Goal: Information Seeking & Learning: Learn about a topic

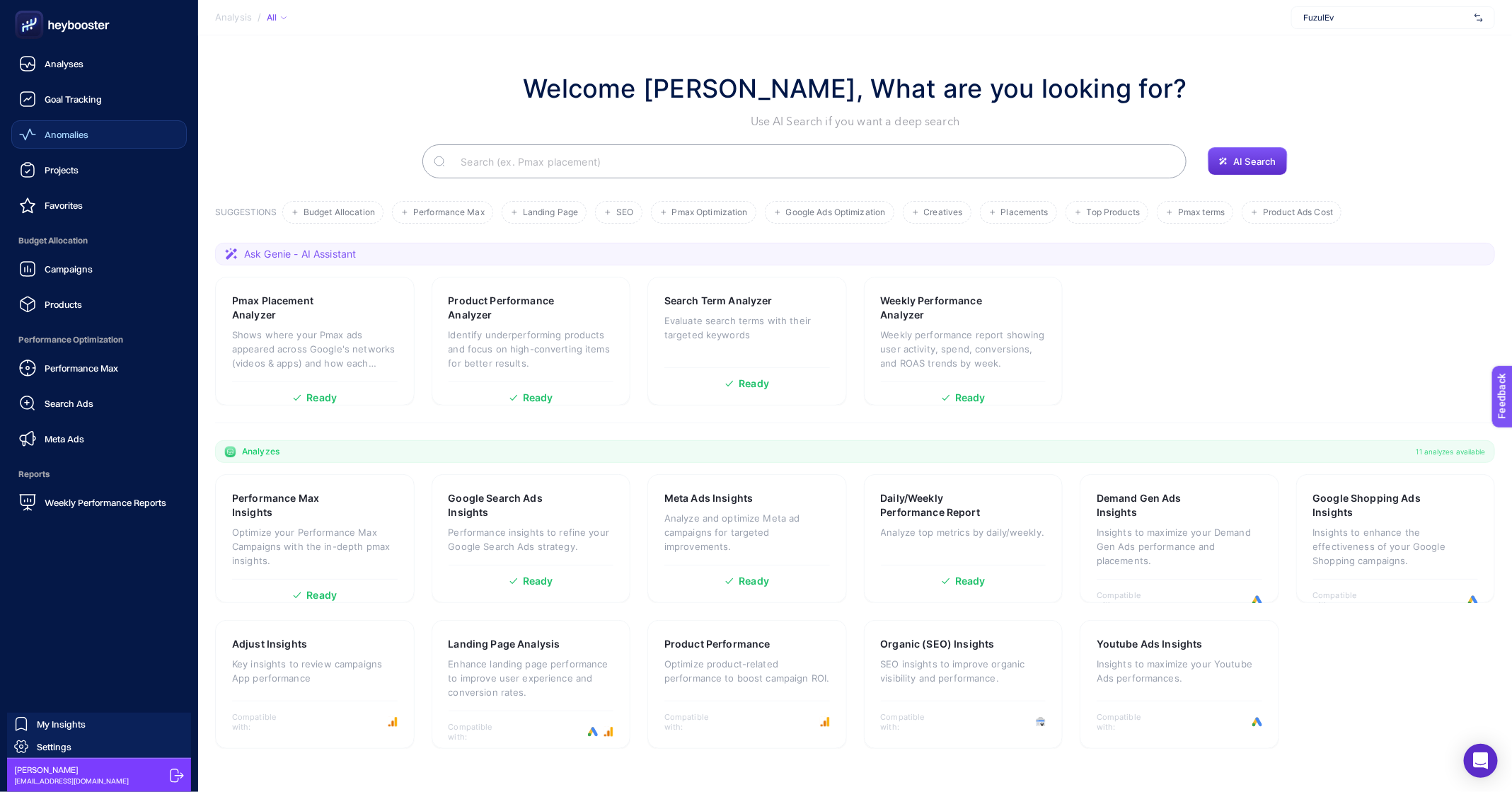
click at [74, 134] on span "Anomalies" at bounding box center [66, 134] width 44 height 11
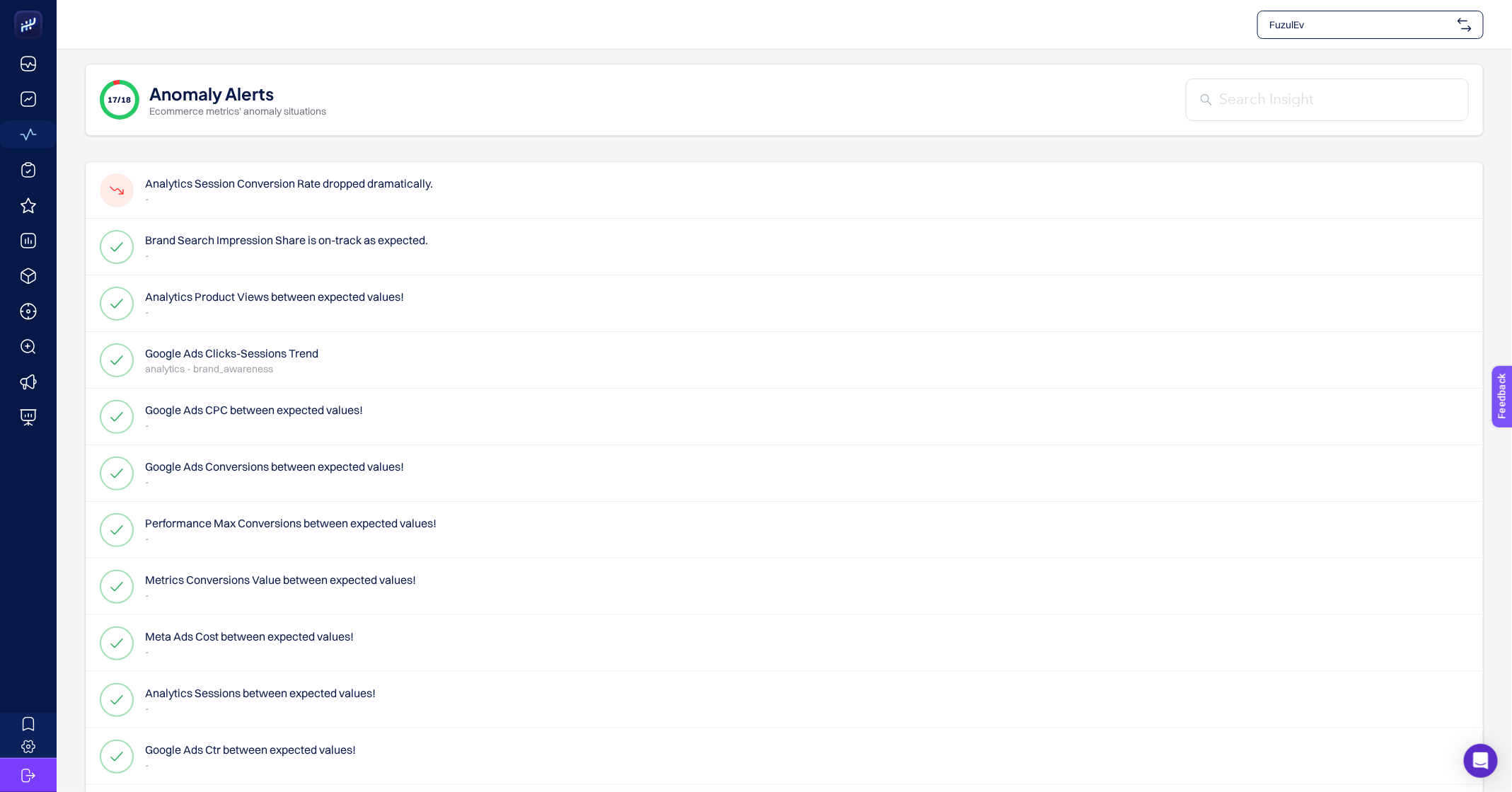
click at [286, 178] on h4 "Analytics Session Conversion Rate dropped dramatically." at bounding box center [289, 184] width 288 height 17
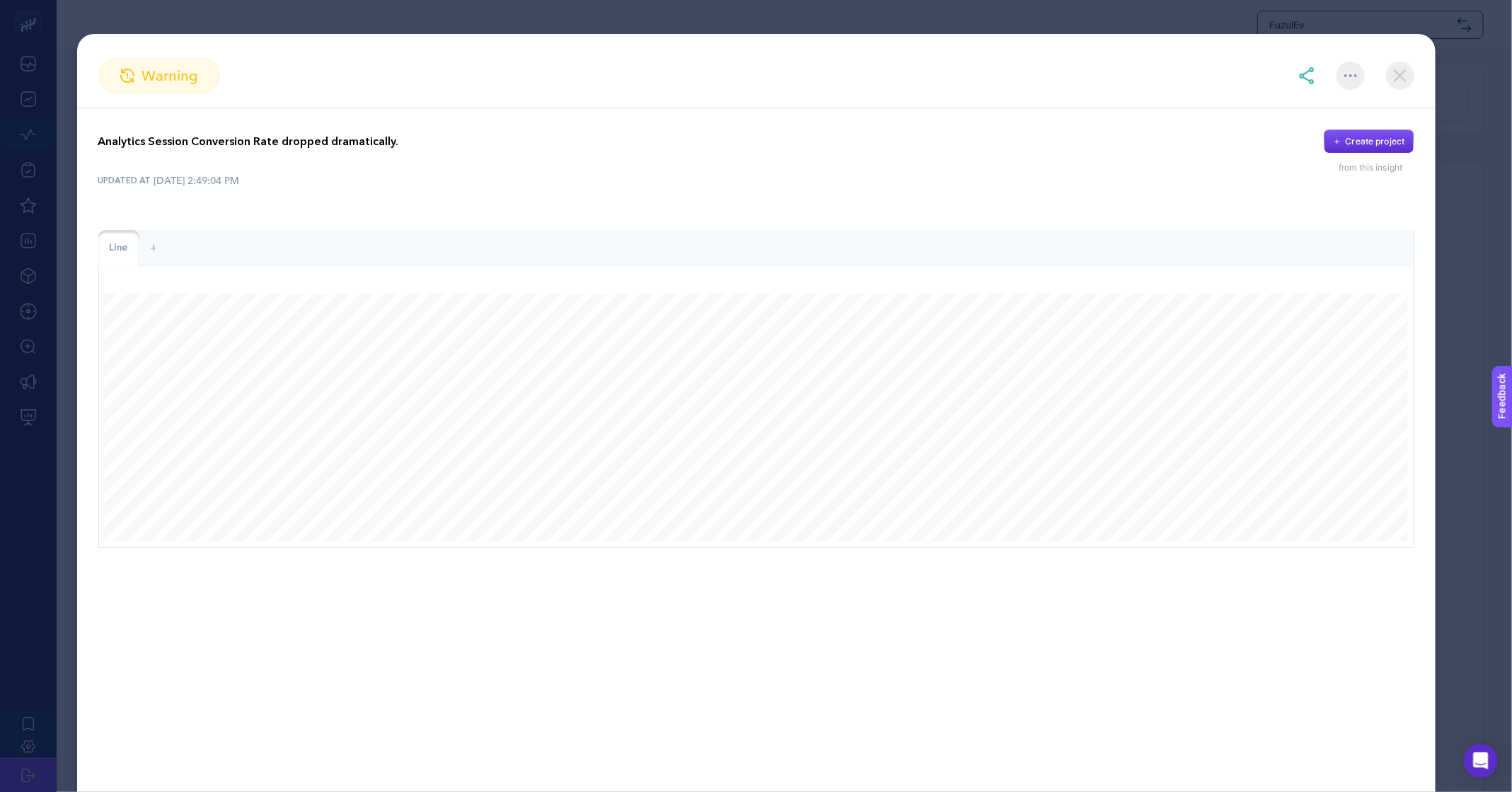
click at [1398, 54] on div "warning Analytics Session Conversion Rate dropped dramatically. Create project …" at bounding box center [757, 413] width 1359 height 758
click at [1398, 77] on img at bounding box center [1401, 76] width 29 height 29
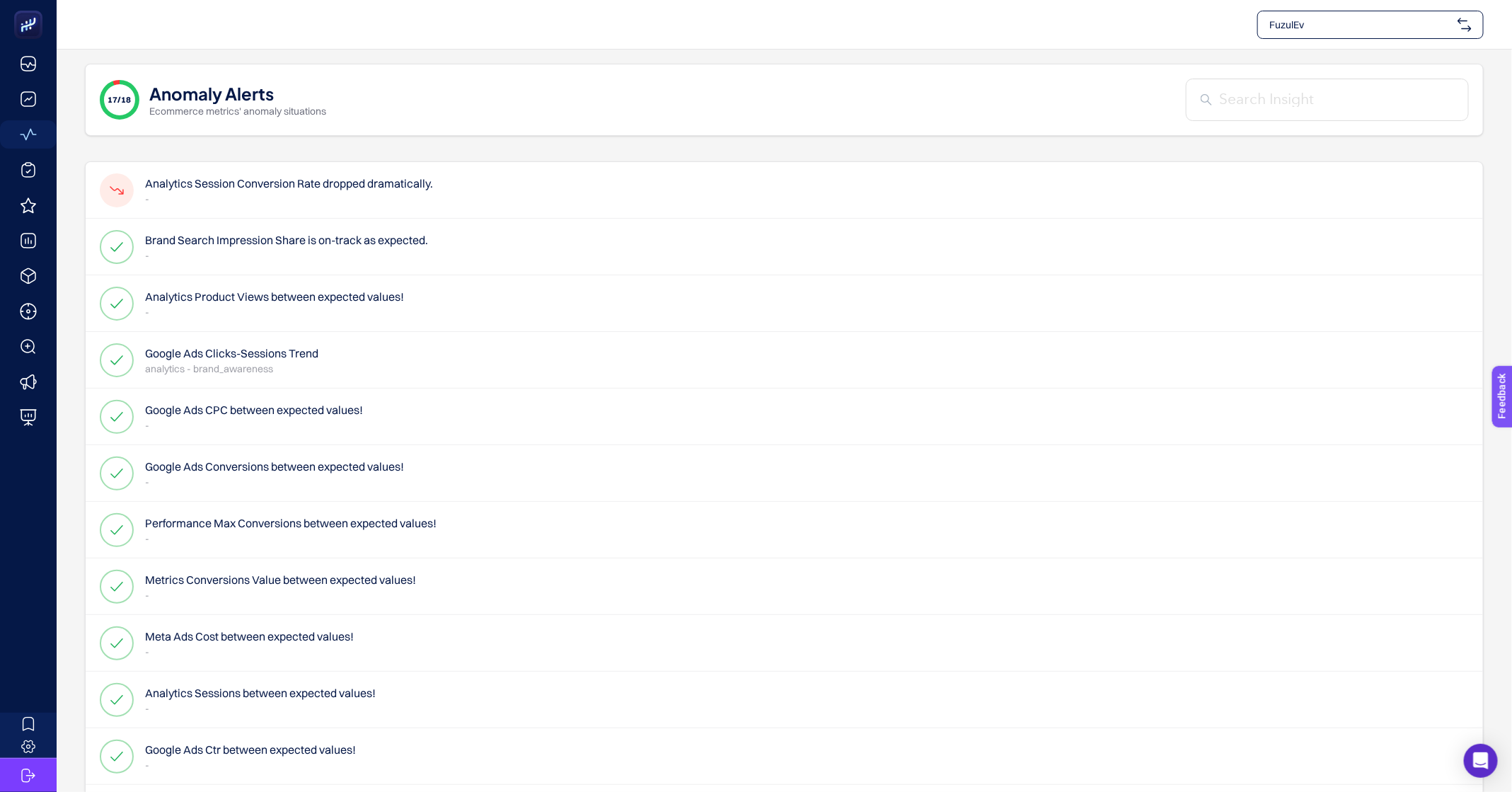
click at [390, 240] on h4 "Brand Search Impression Share is on-track as expected." at bounding box center [287, 240] width 283 height 17
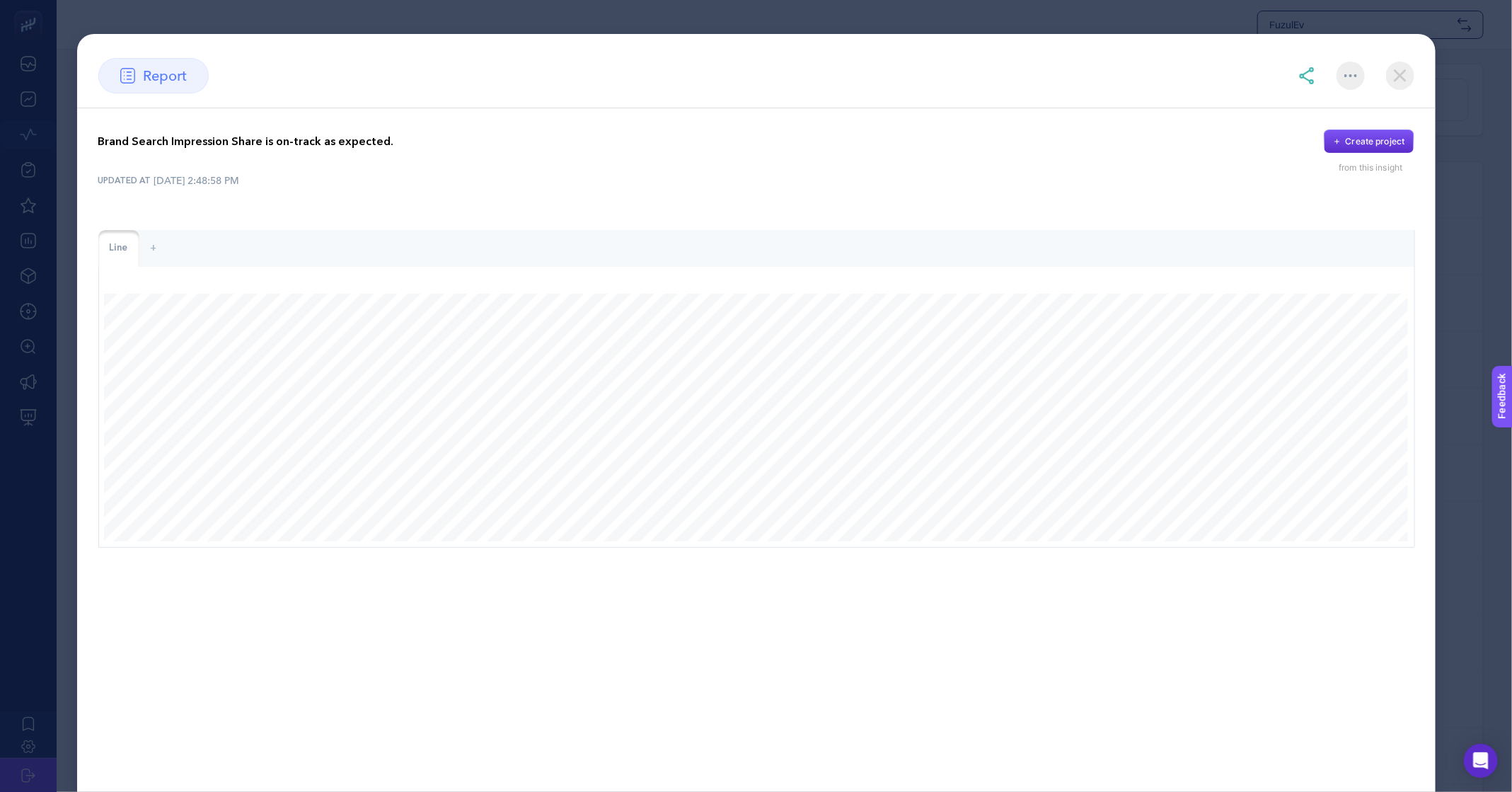
click at [1398, 73] on img at bounding box center [1401, 76] width 29 height 29
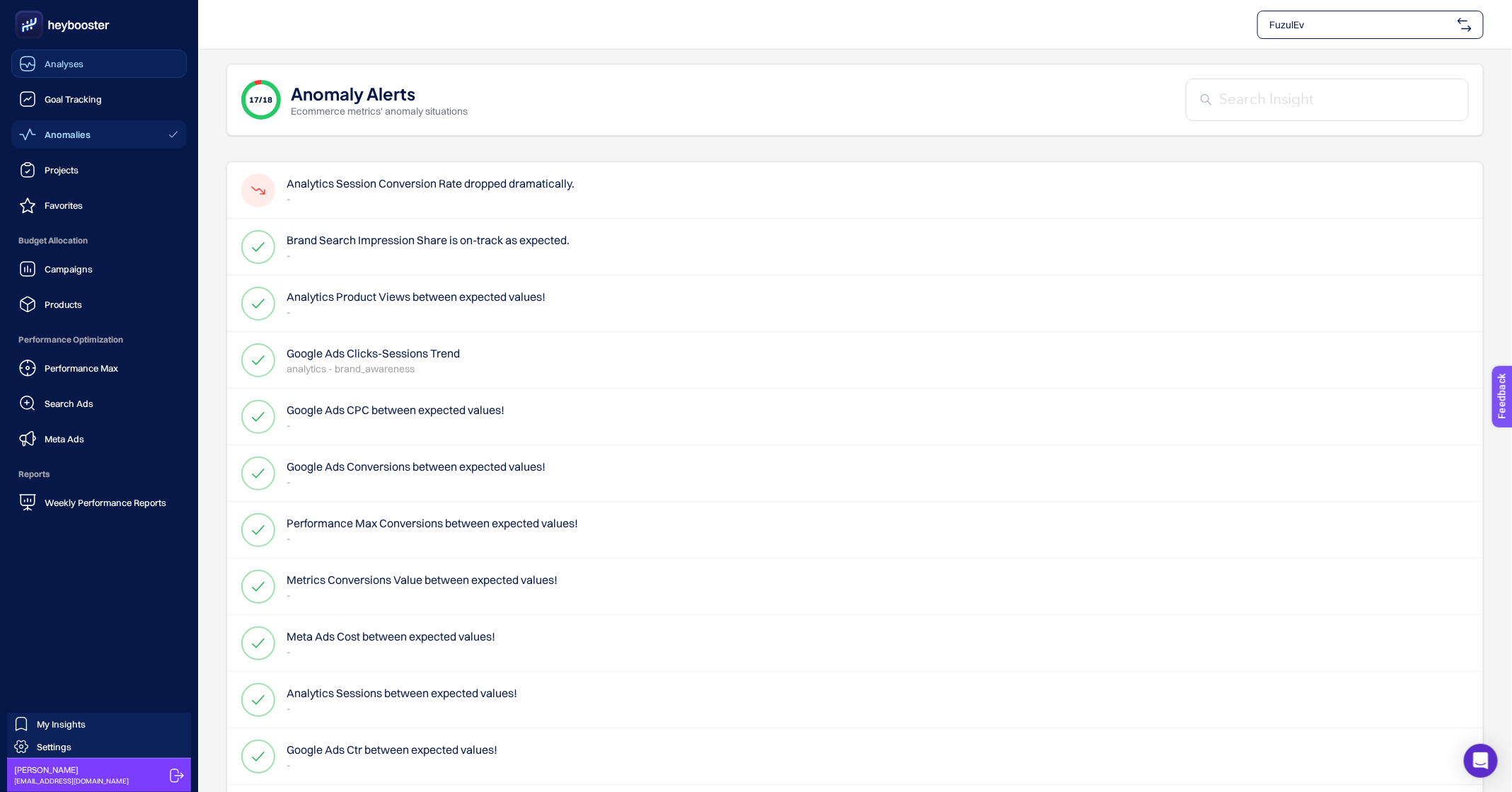
click at [39, 59] on div "Analyses" at bounding box center [51, 64] width 64 height 17
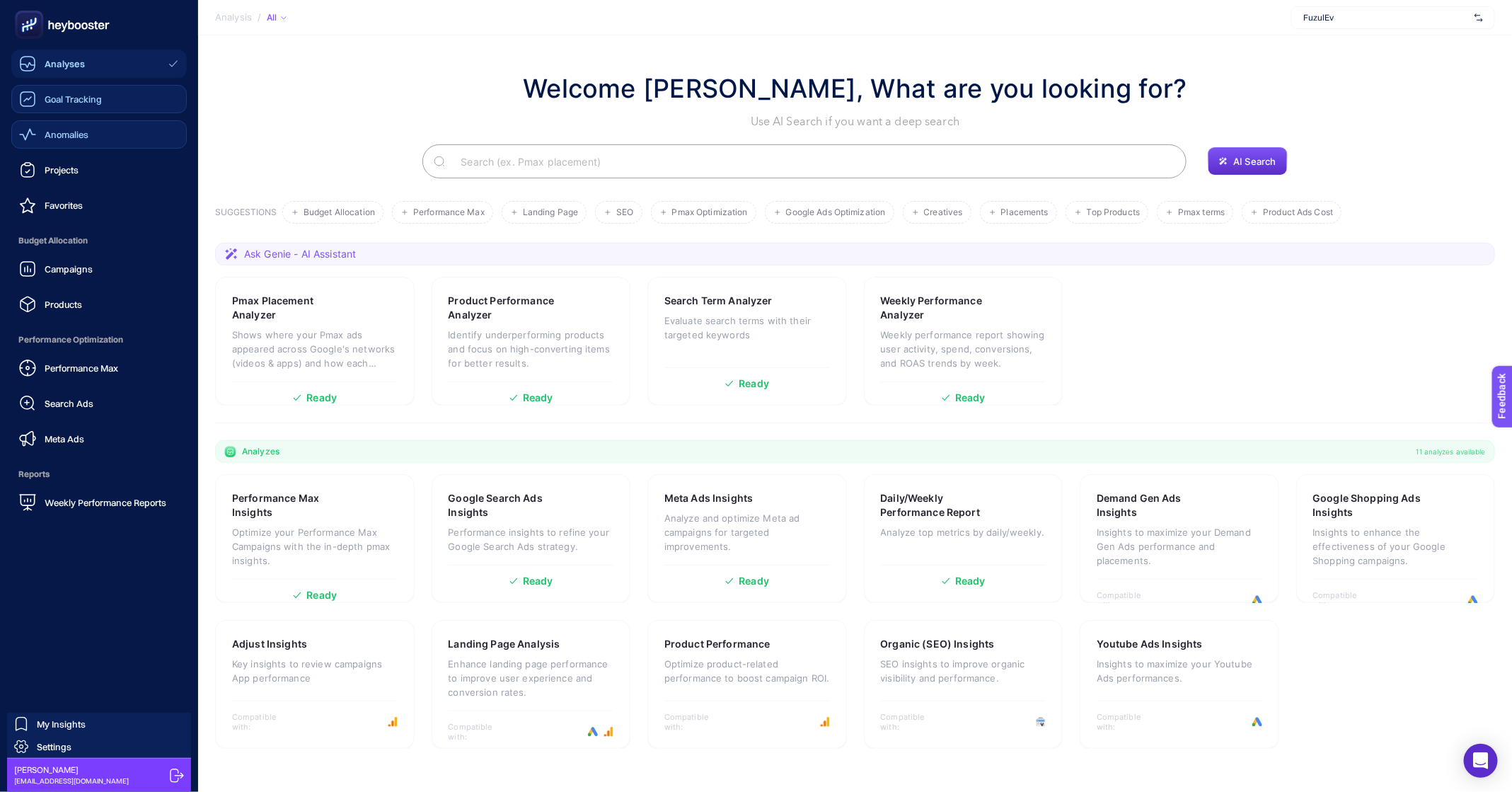
click at [61, 87] on link "Goal Tracking" at bounding box center [99, 99] width 176 height 29
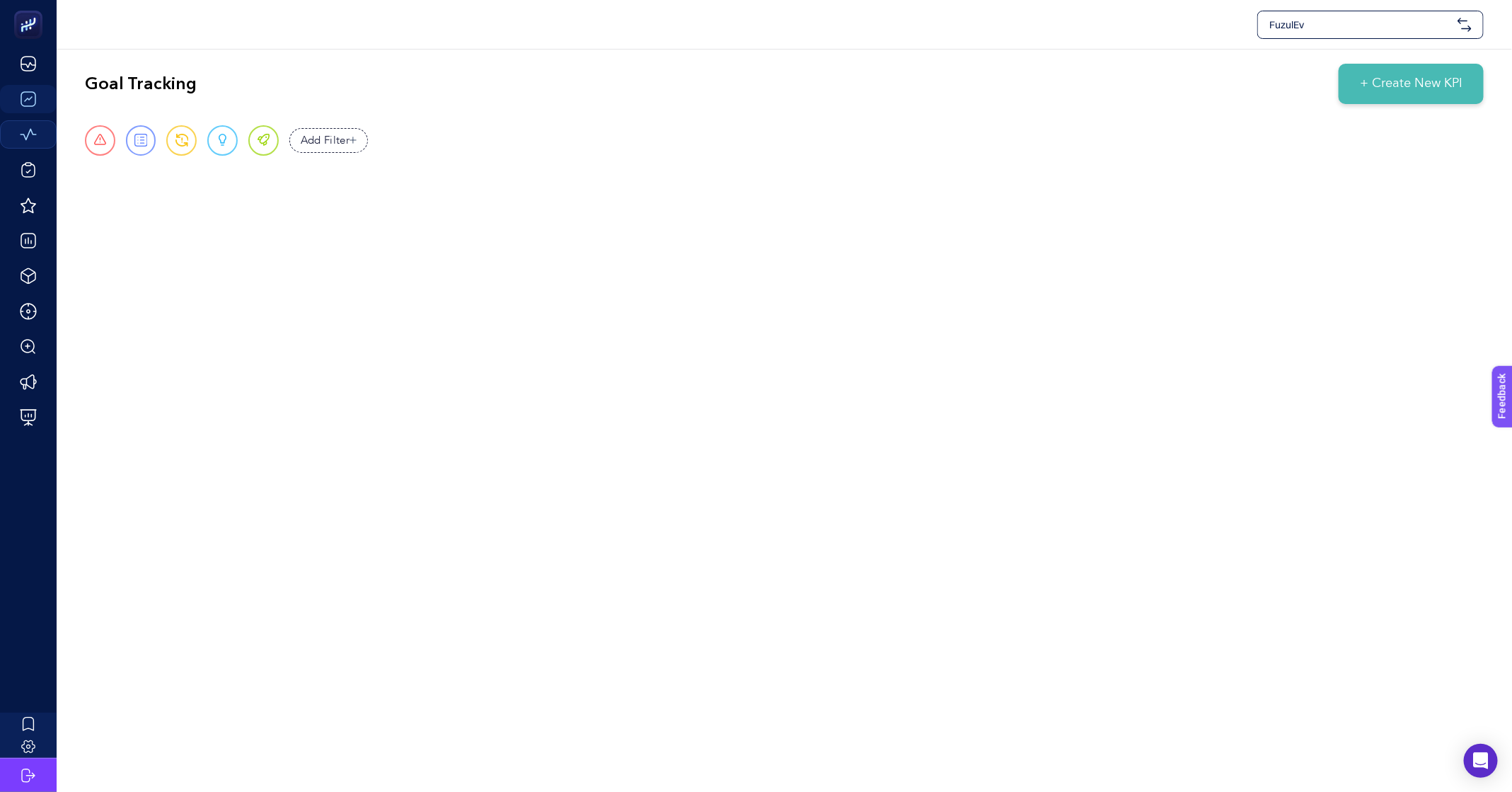
click at [352, 148] on div "Add Filter" at bounding box center [329, 140] width 79 height 25
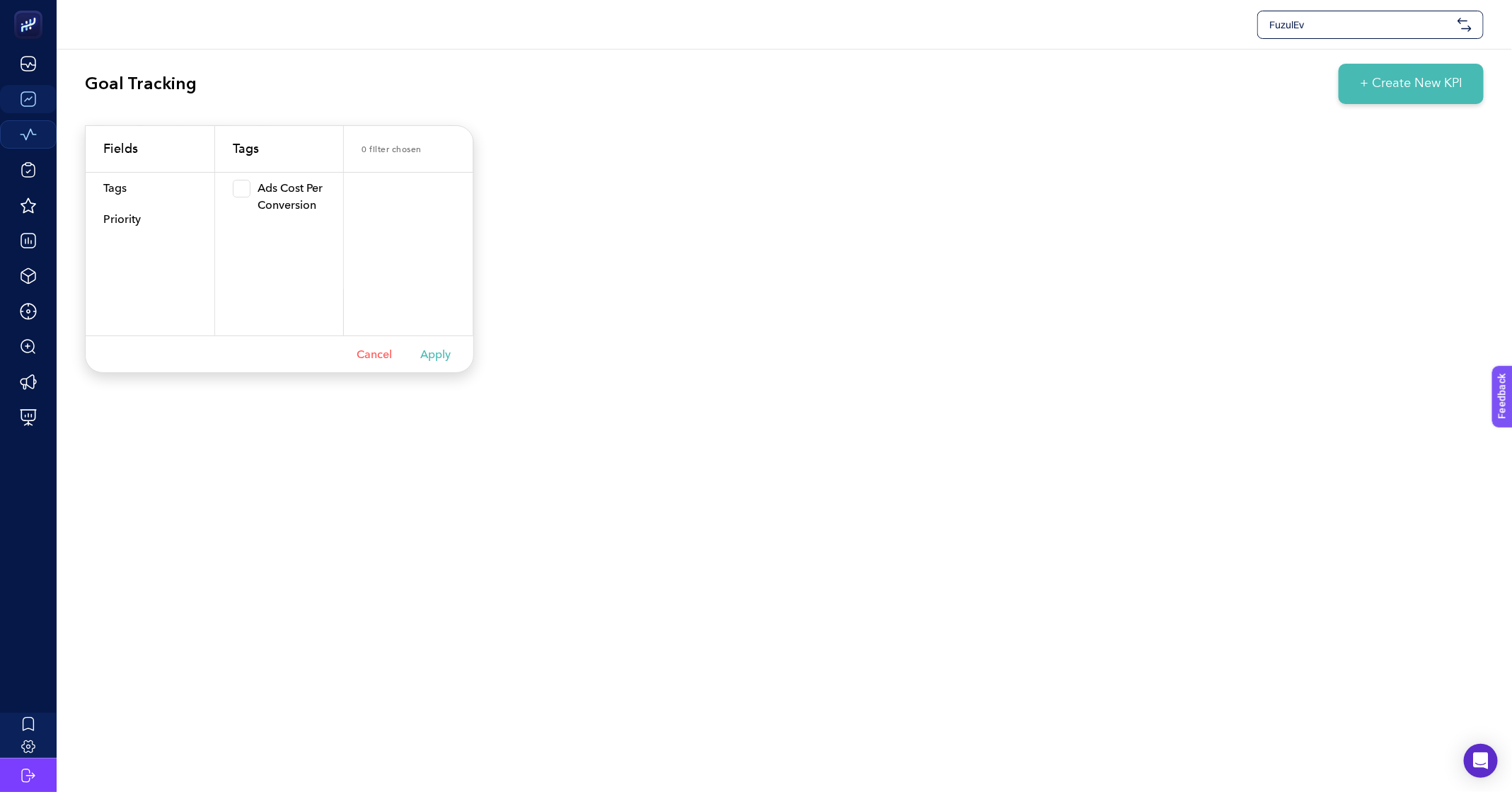
click at [670, 349] on div "FuzulEv Goal Tracking + Create New KPI Urgent Report Warning Opportunity Perfec…" at bounding box center [756, 396] width 1512 height 792
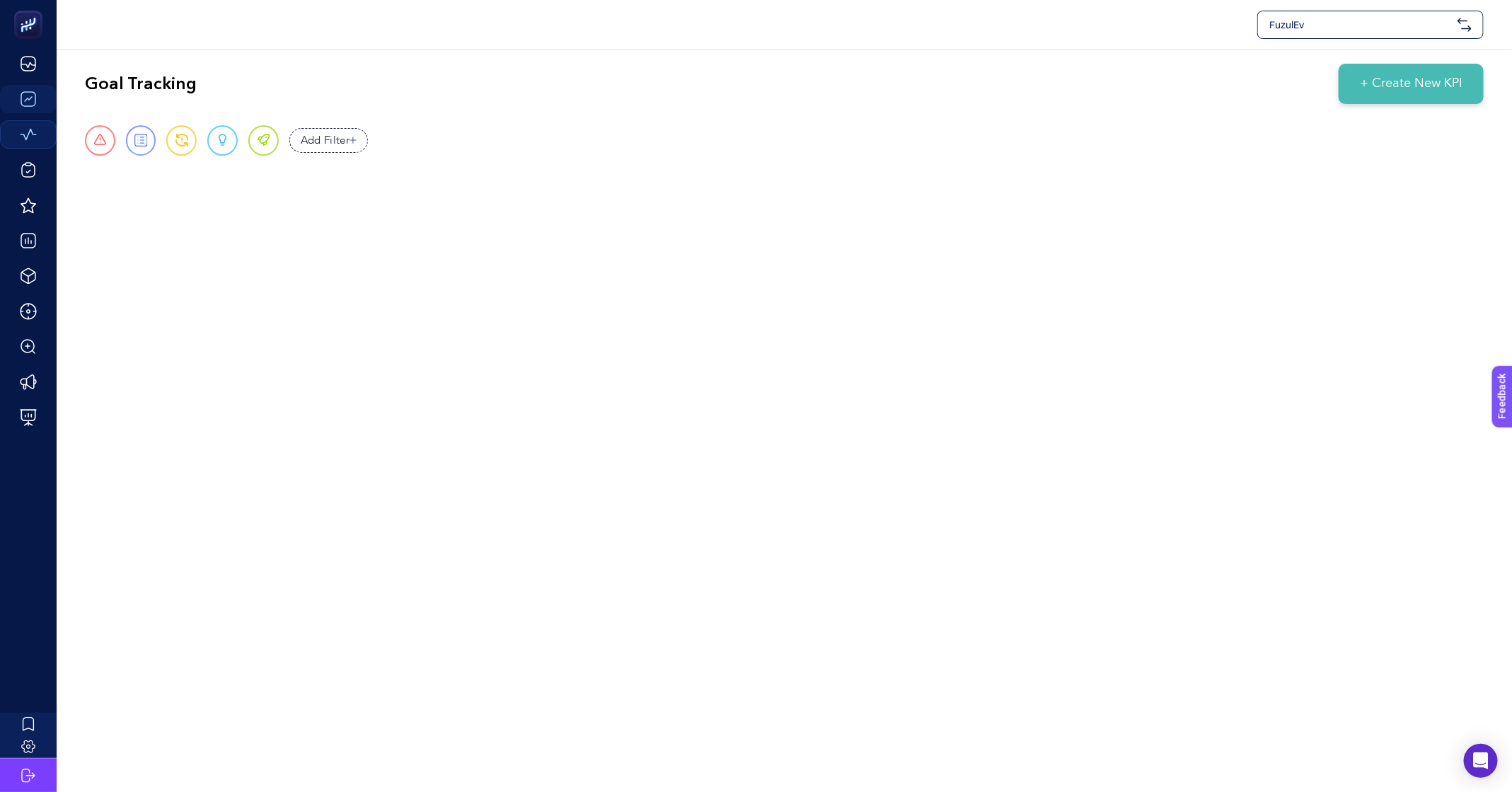
click at [1331, 21] on span "FuzulEv" at bounding box center [1361, 25] width 183 height 14
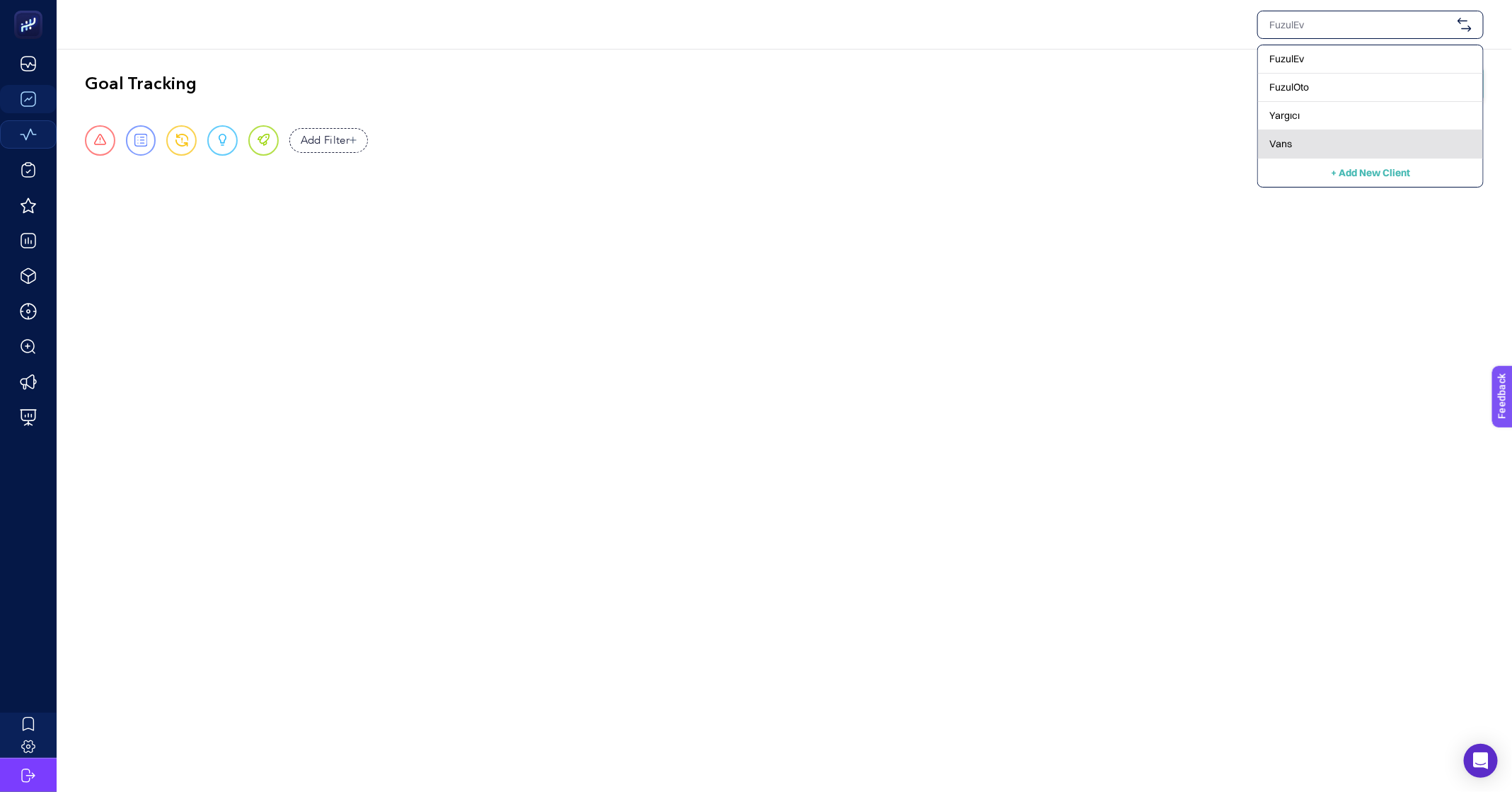
click at [1313, 130] on div "Vans" at bounding box center [1371, 144] width 225 height 29
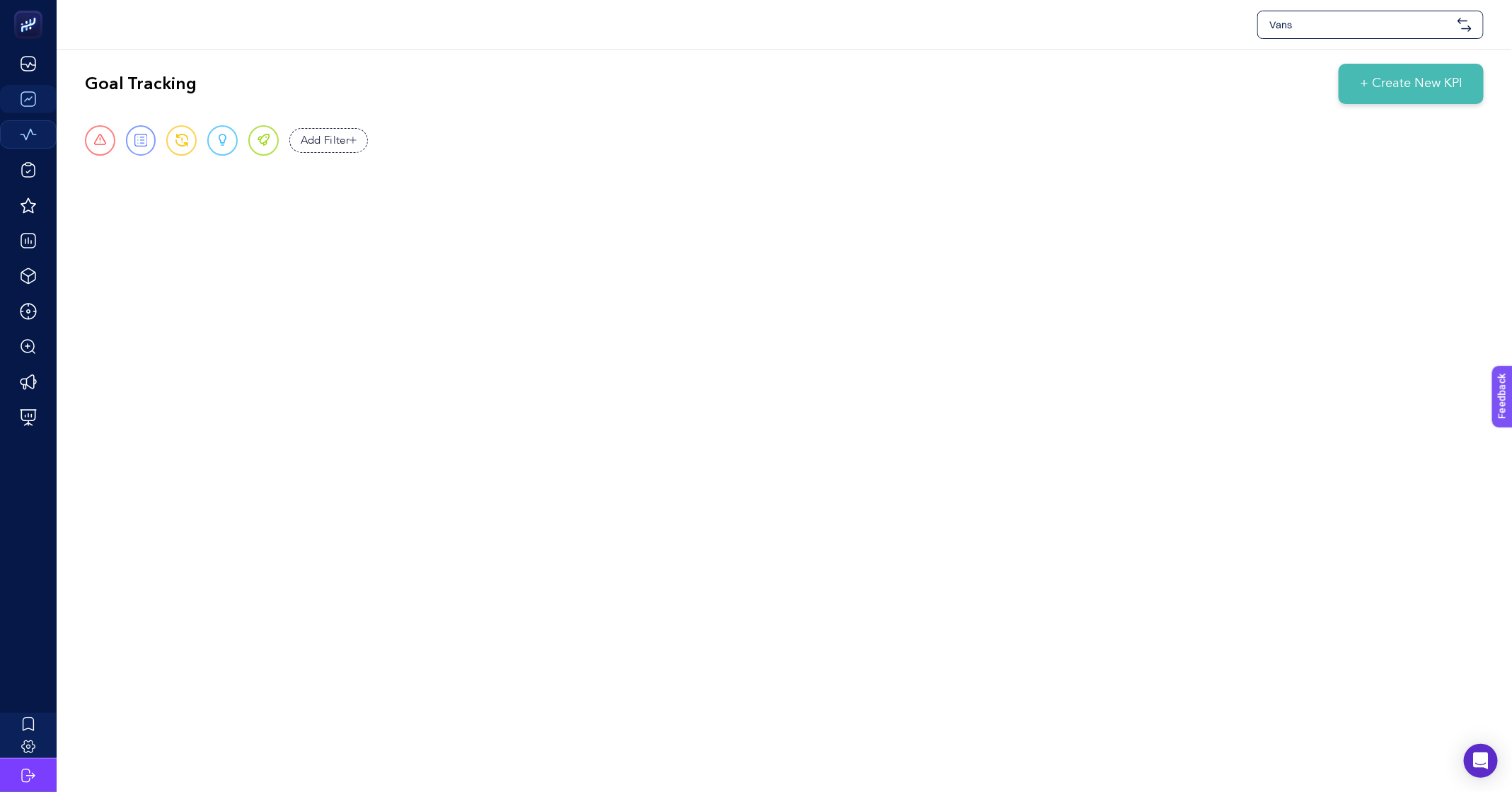
click at [1349, 26] on span "Vans" at bounding box center [1361, 25] width 183 height 14
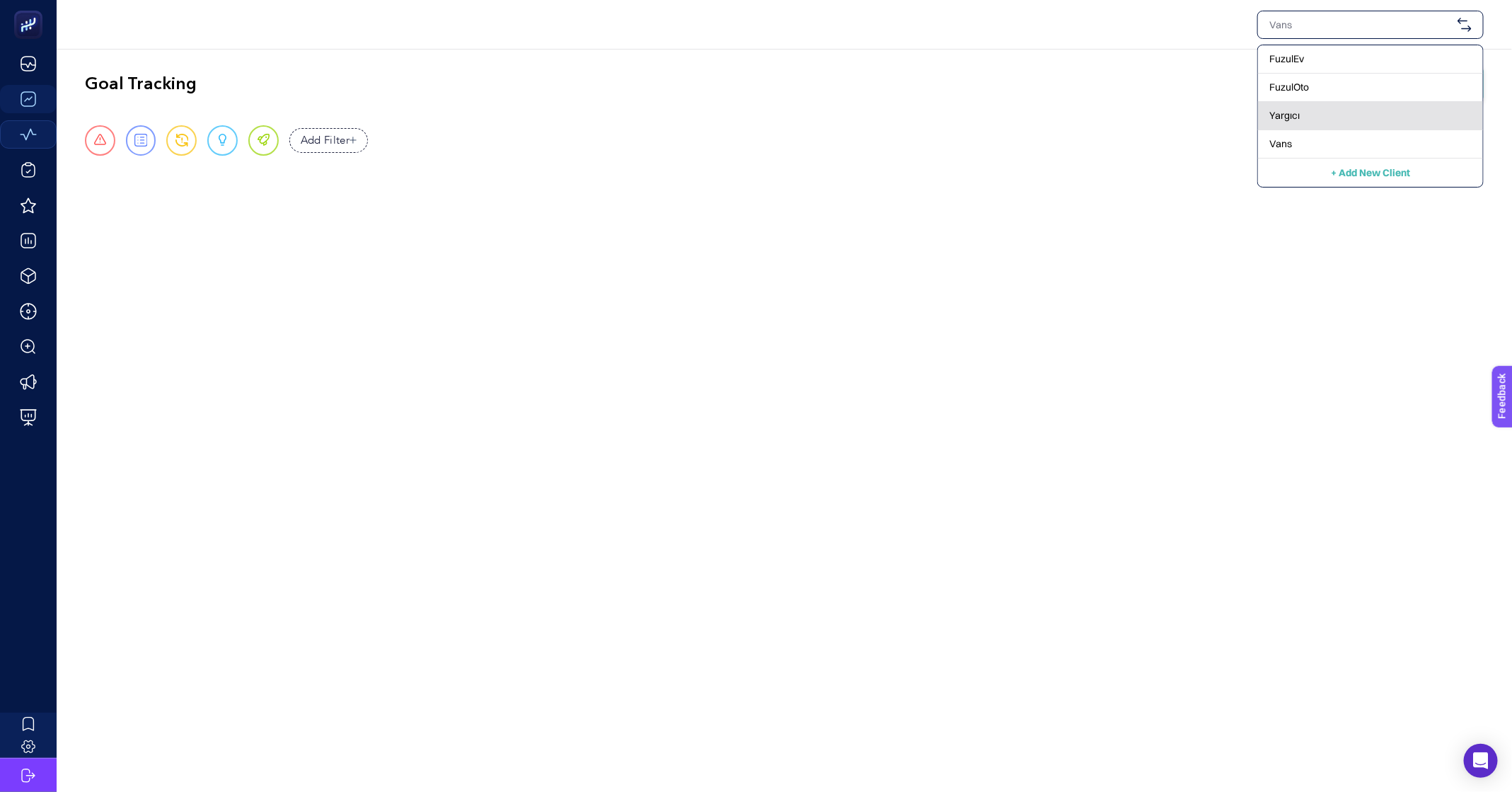
click at [1302, 130] on div "Yargıcı" at bounding box center [1371, 144] width 225 height 29
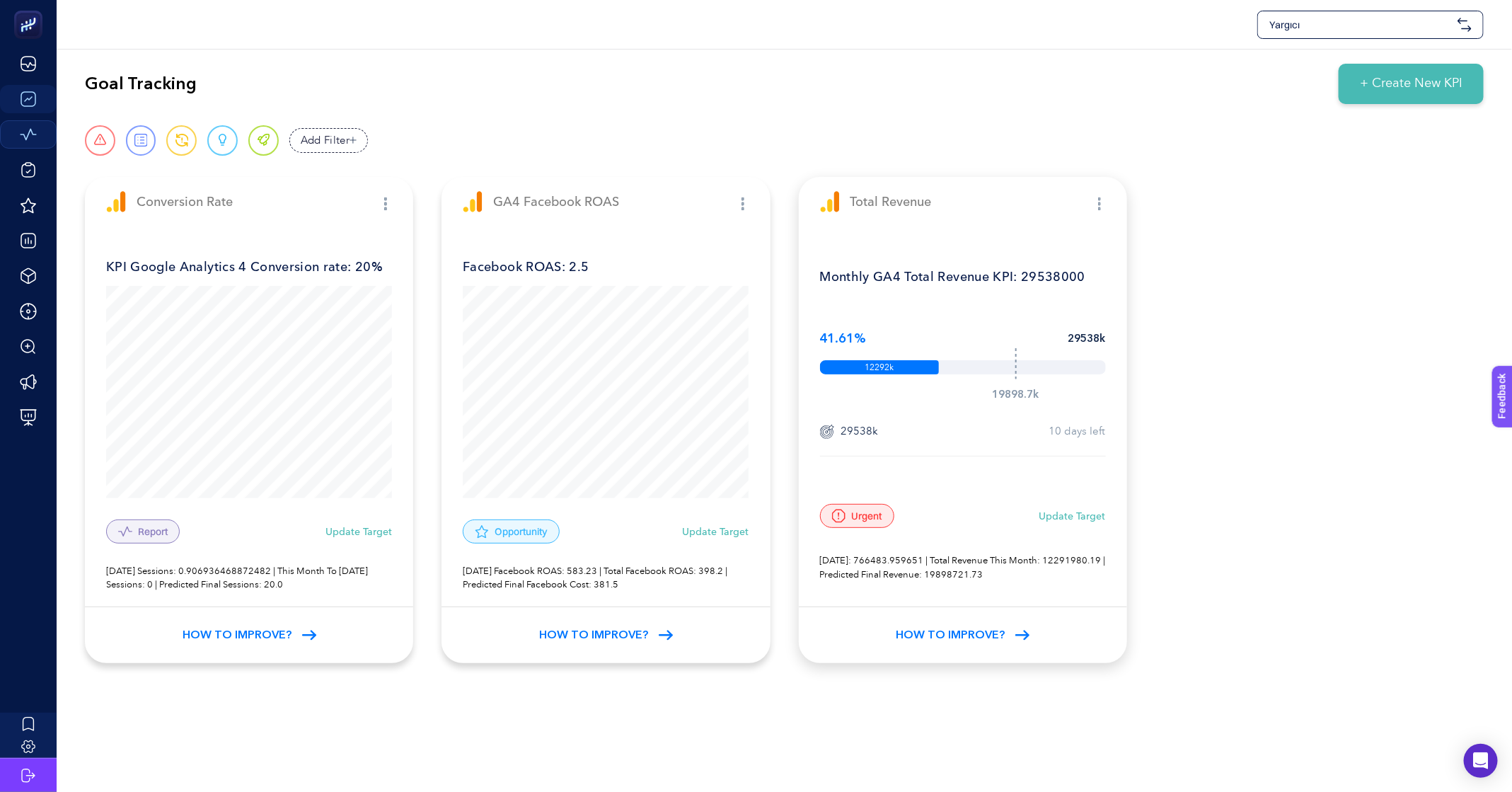
click at [1005, 635] on div "How to Improve?" at bounding box center [963, 635] width 329 height 56
click at [984, 629] on span "How to Improve?" at bounding box center [950, 635] width 109 height 17
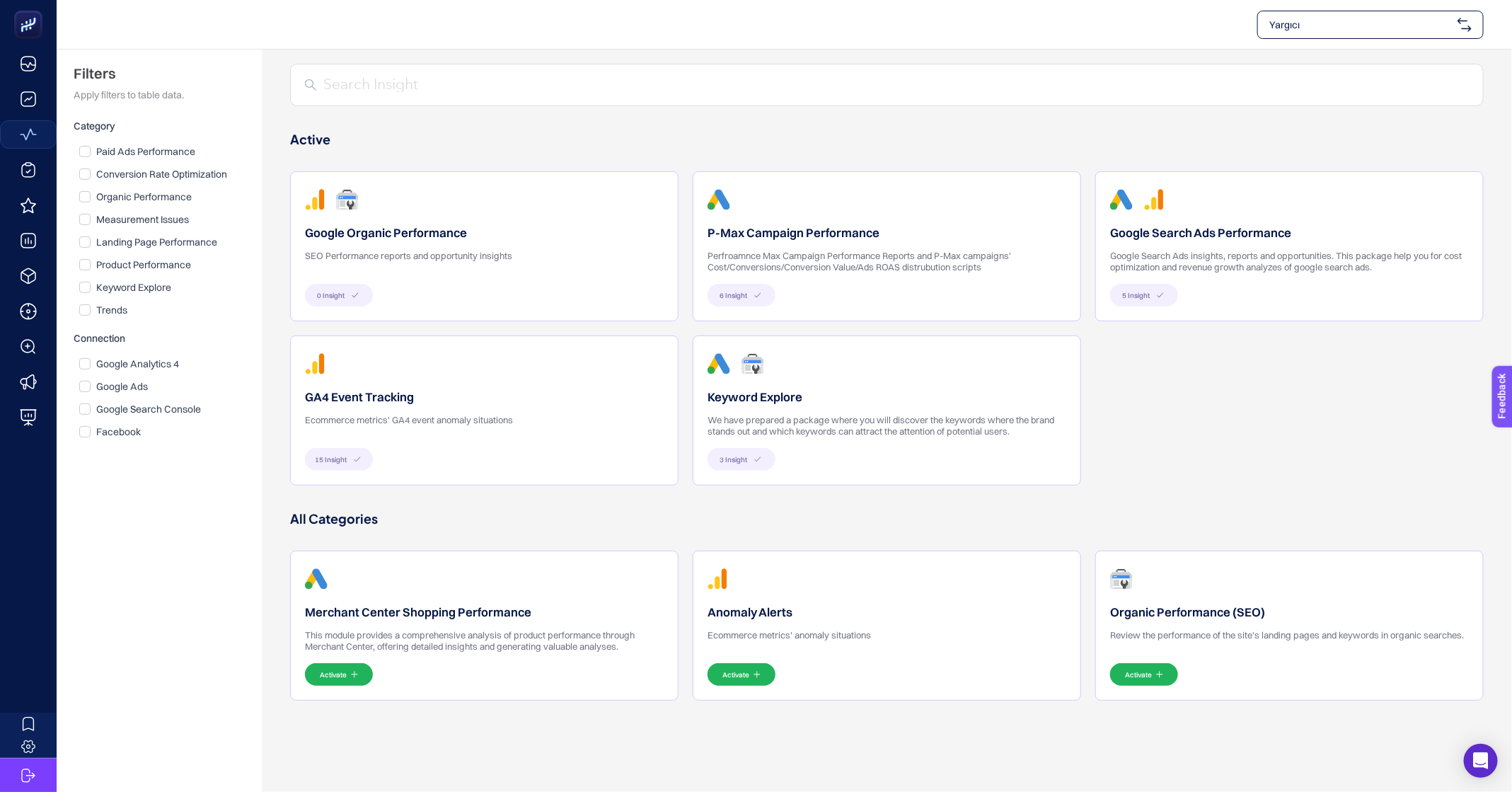
click at [775, 411] on div "Keyword Explore We have prepared a package where you will discover the keywords…" at bounding box center [887, 395] width 359 height 84
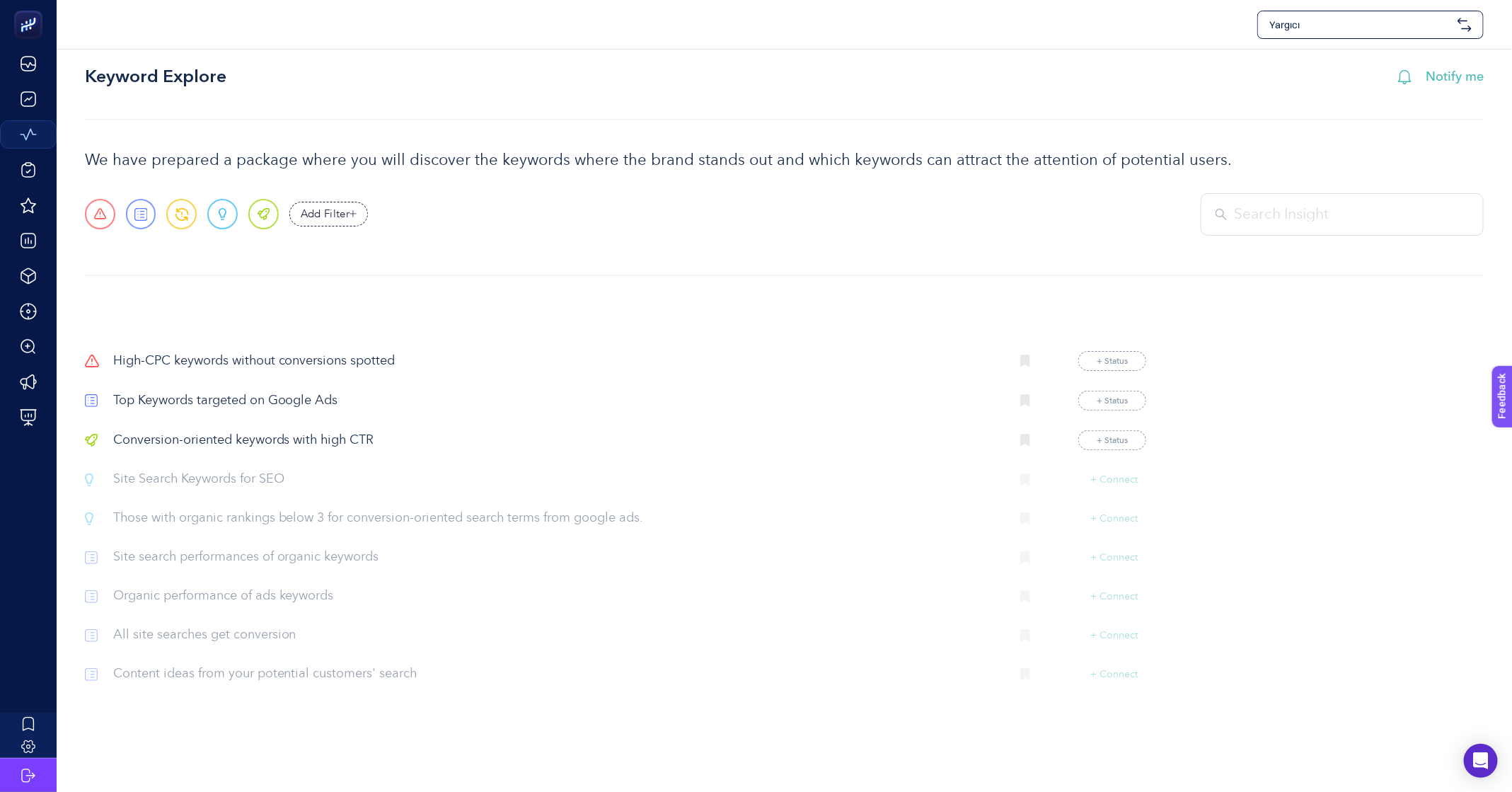
click at [327, 362] on p "High-CPC keywords without conversions spotted" at bounding box center [556, 361] width 887 height 19
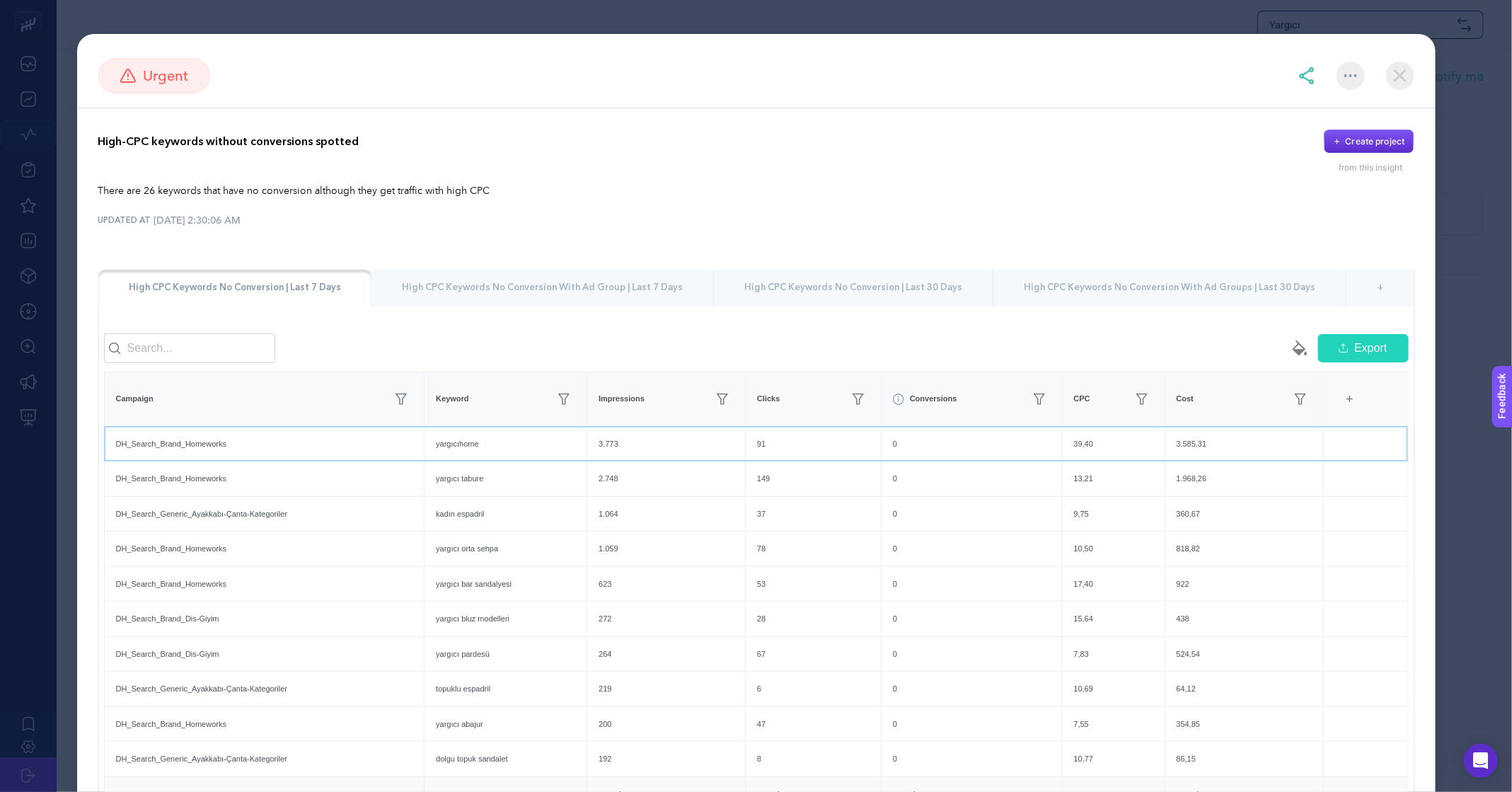
click at [469, 447] on div "yargıcıhome" at bounding box center [505, 444] width 162 height 35
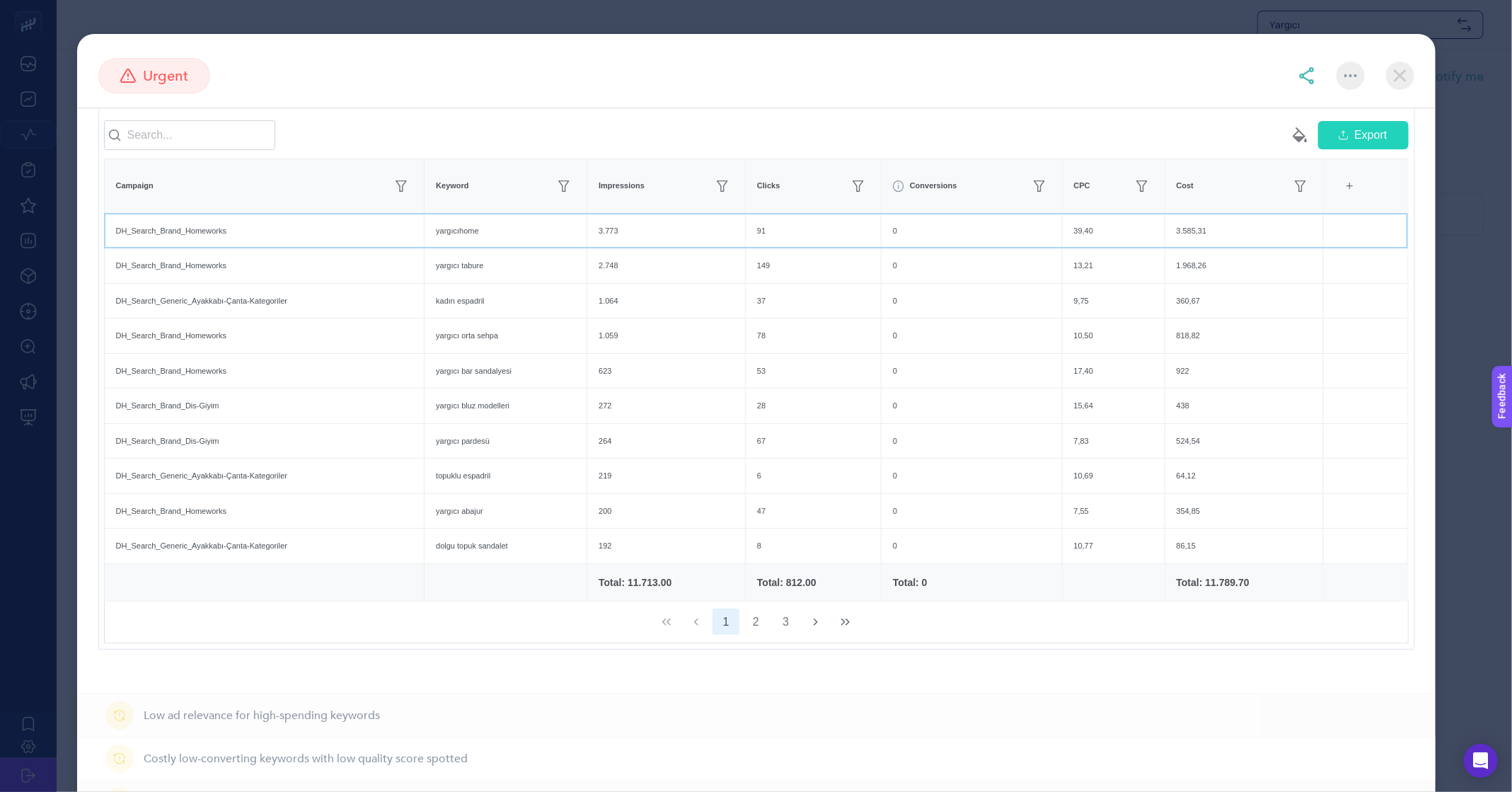
scroll to position [260, 0]
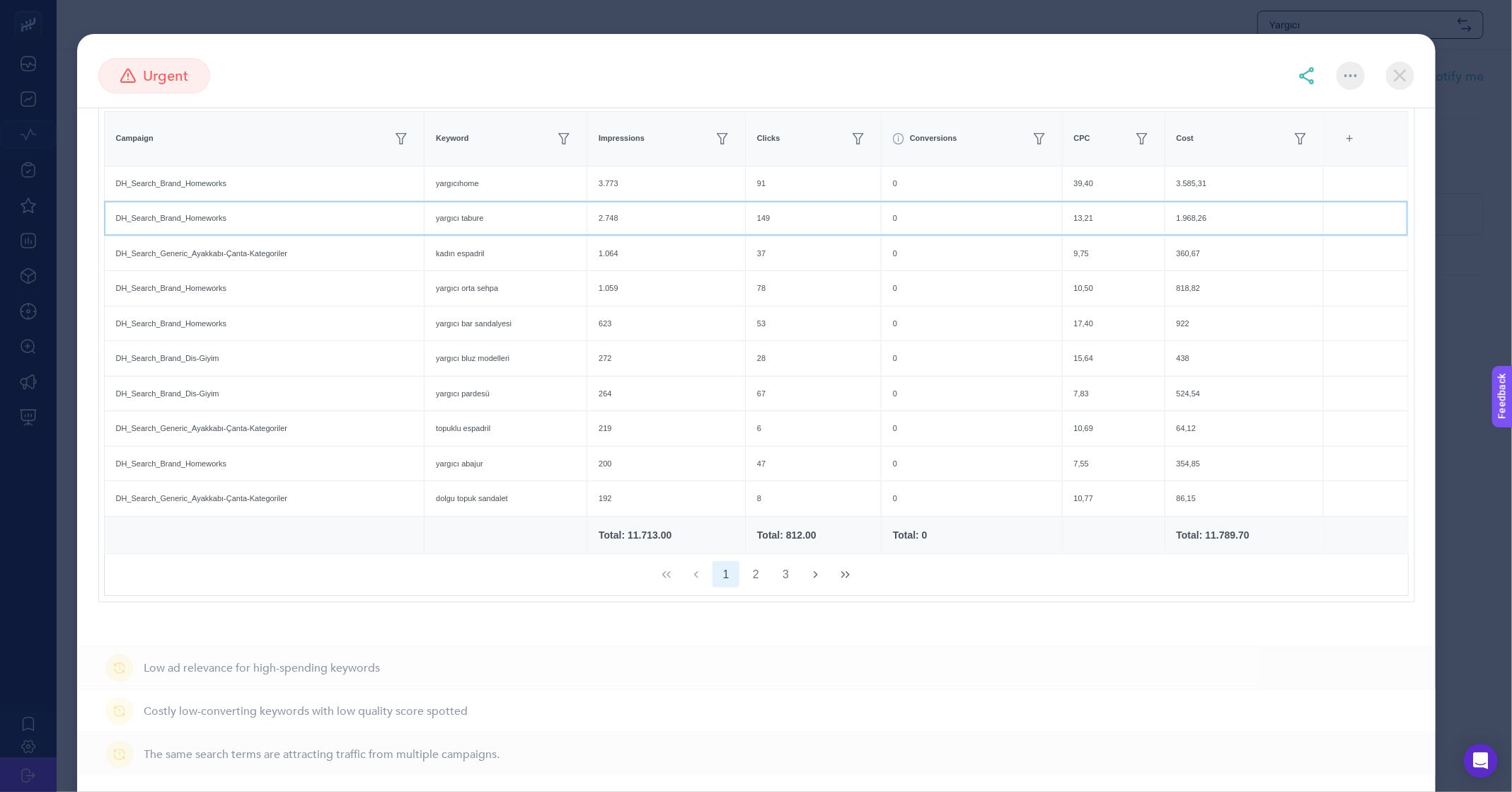
click at [396, 227] on div "DH_Search_Brand_Homeworks" at bounding box center [265, 218] width 320 height 35
click at [299, 190] on div "DH_Search_Brand_Homeworks" at bounding box center [265, 184] width 320 height 35
click at [298, 207] on div "DH_Search_Brand_Homeworks" at bounding box center [265, 218] width 320 height 35
click at [459, 289] on div "yargıcı orta sehpa" at bounding box center [505, 288] width 162 height 35
click at [231, 462] on div "DH_Search_Brand_Homeworks" at bounding box center [265, 464] width 320 height 35
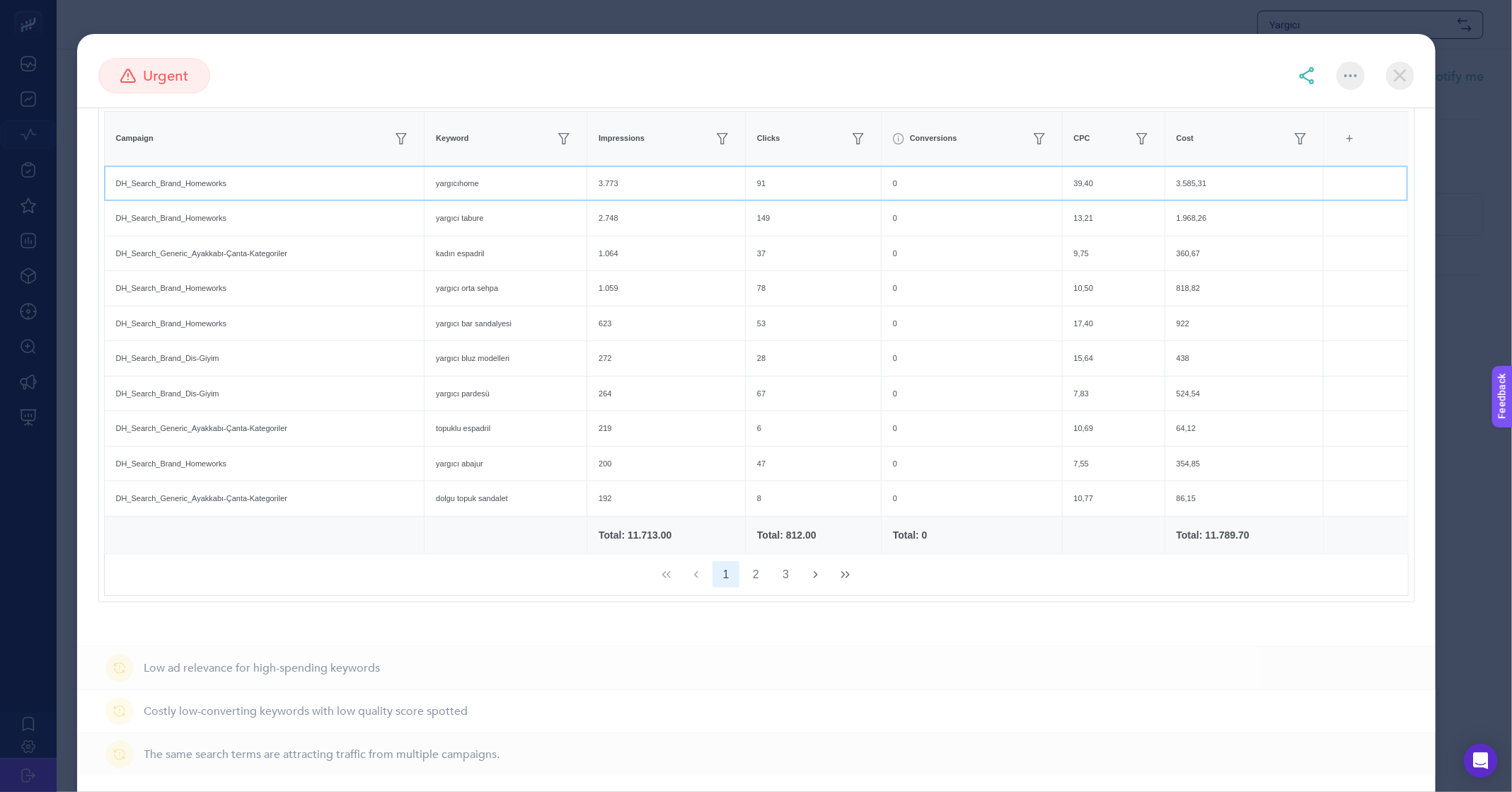
click at [339, 189] on div "DH_Search_Brand_Homeworks" at bounding box center [265, 184] width 320 height 35
click at [341, 214] on div "DH_Search_Brand_Homeworks" at bounding box center [265, 218] width 320 height 35
click at [1409, 70] on img at bounding box center [1401, 76] width 29 height 29
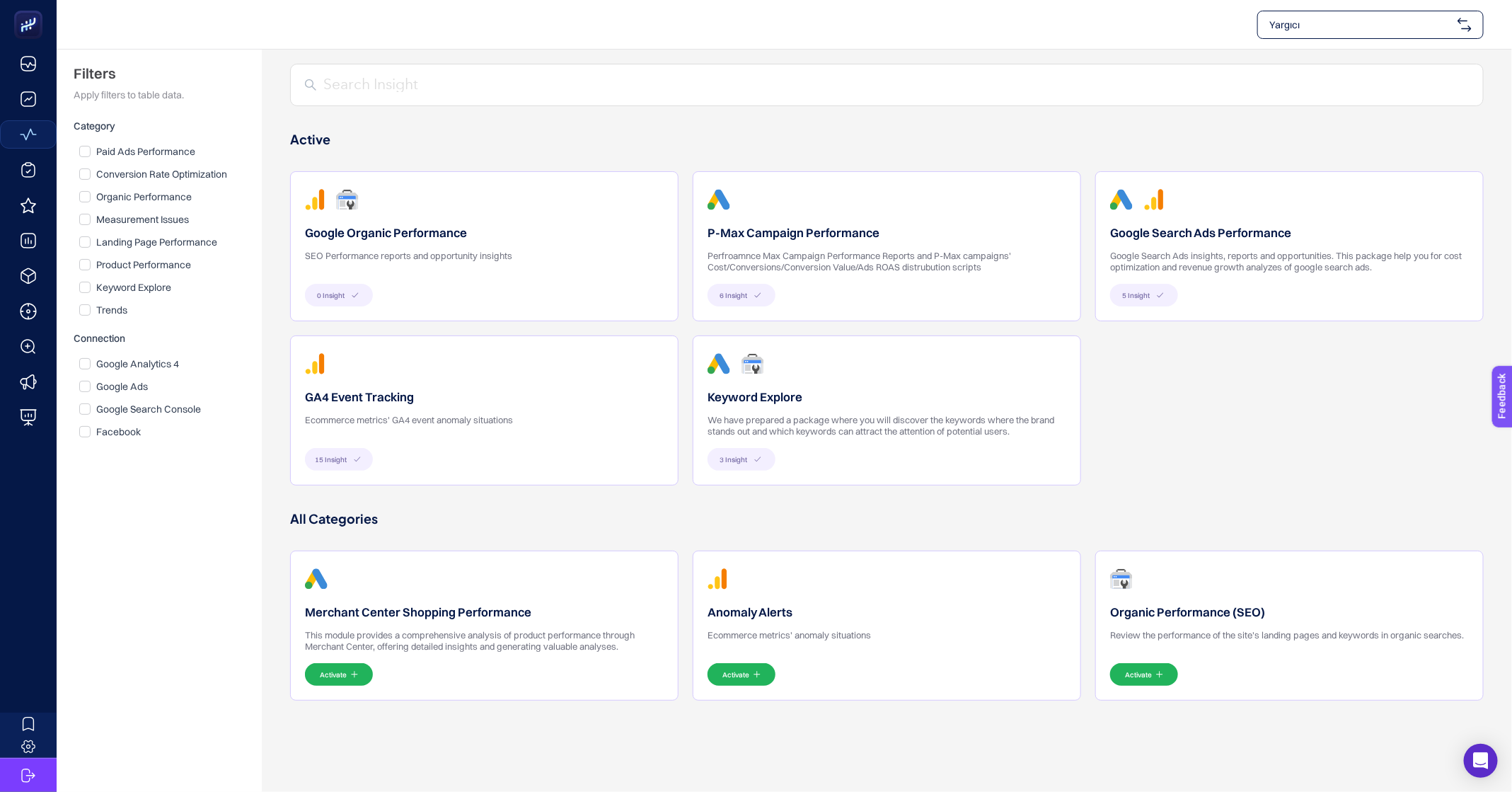
click at [401, 454] on div "15 Insight" at bounding box center [484, 460] width 359 height 23
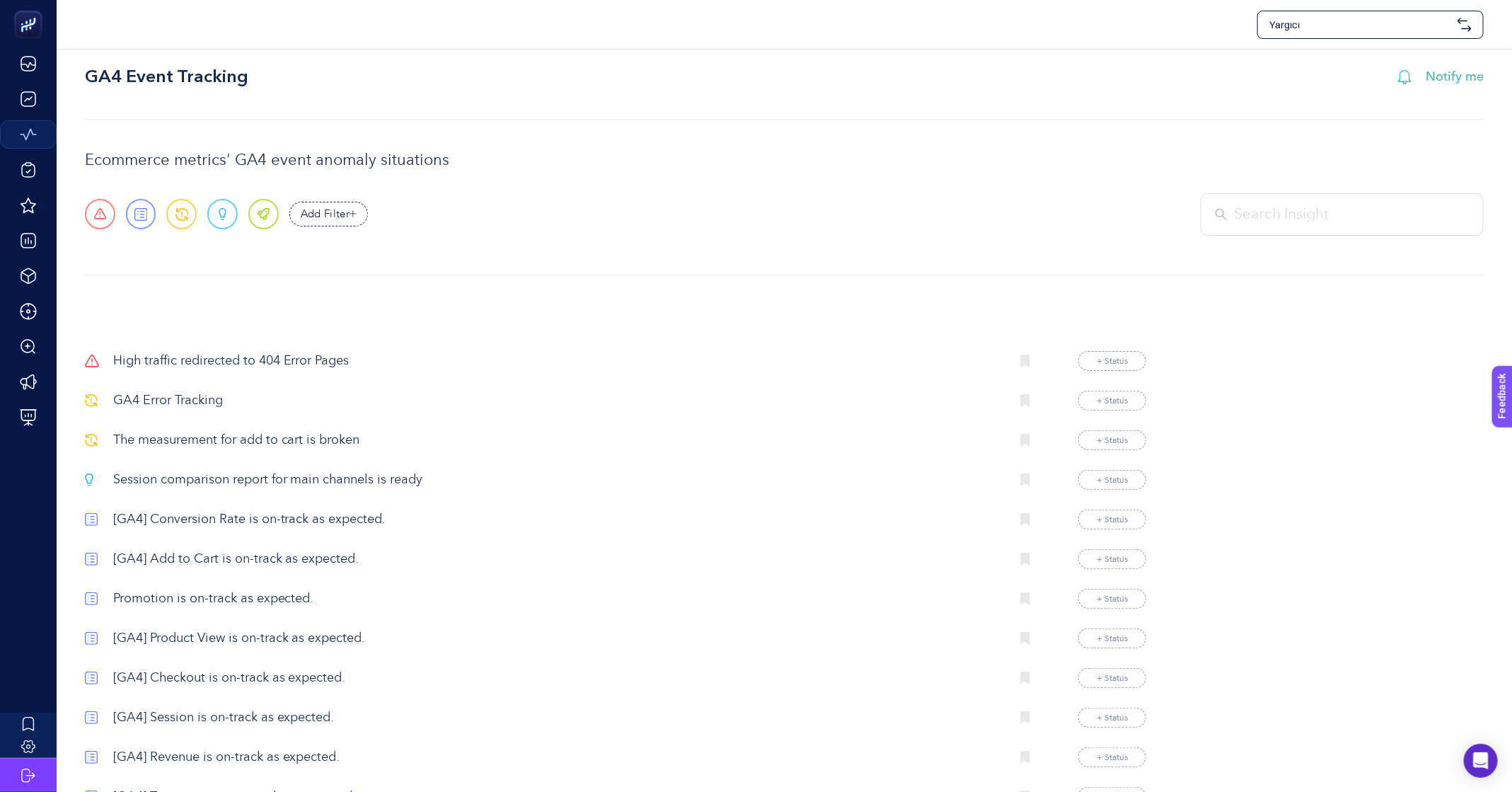
click at [161, 410] on div "High traffic redirected to 404 Error Pages + Status GA4 Error Tracking + Status…" at bounding box center [616, 618] width 1062 height 535
click at [169, 400] on p "GA4 Error Tracking" at bounding box center [556, 401] width 887 height 19
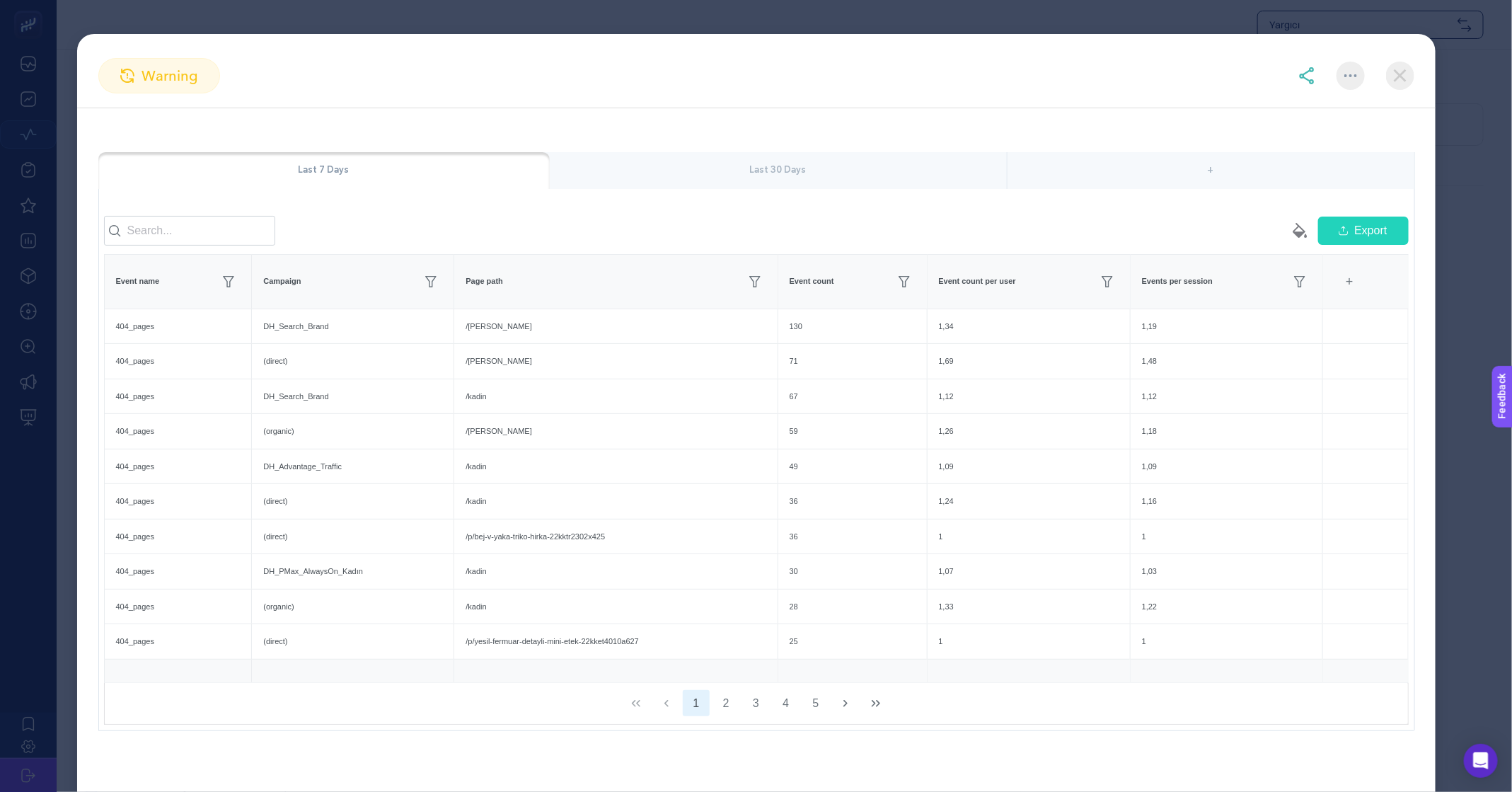
scroll to position [108, 0]
click at [39, 608] on section "warning GA4 Error Tracking Create project from this insight Your error event ha…" at bounding box center [756, 396] width 1512 height 792
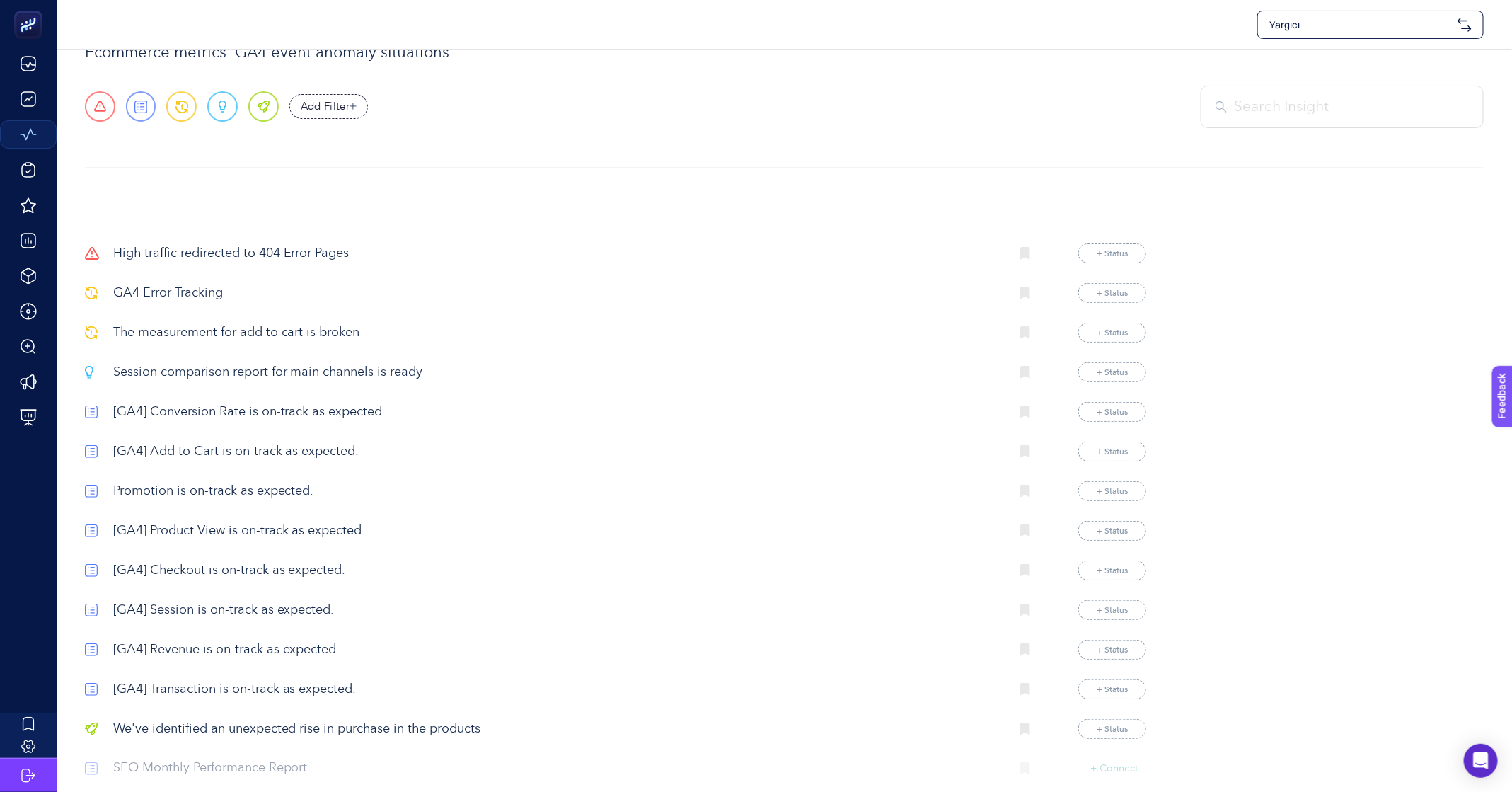
click at [257, 329] on p "The measurement for add to cart is broken" at bounding box center [556, 333] width 887 height 19
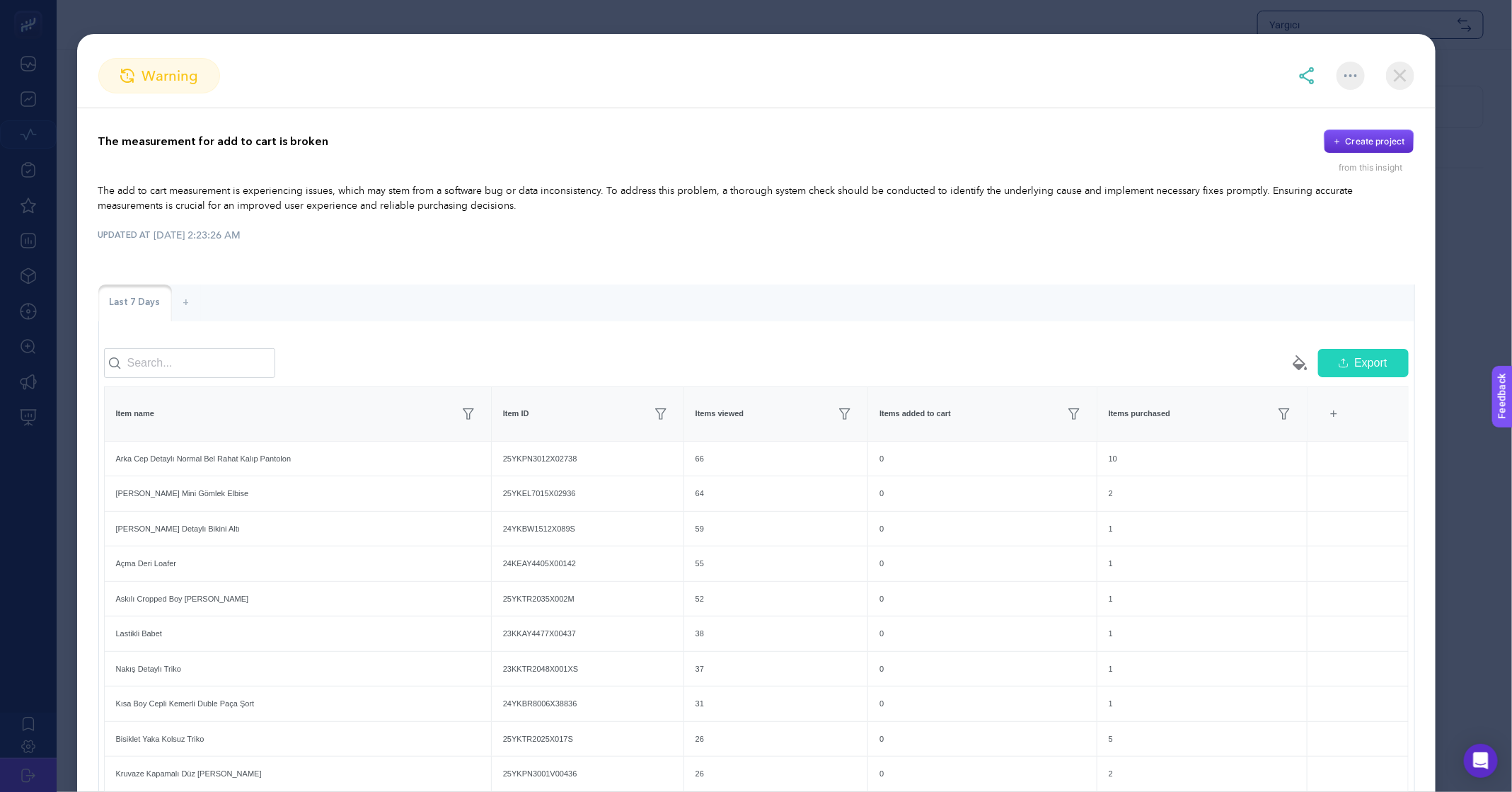
scroll to position [24, 0]
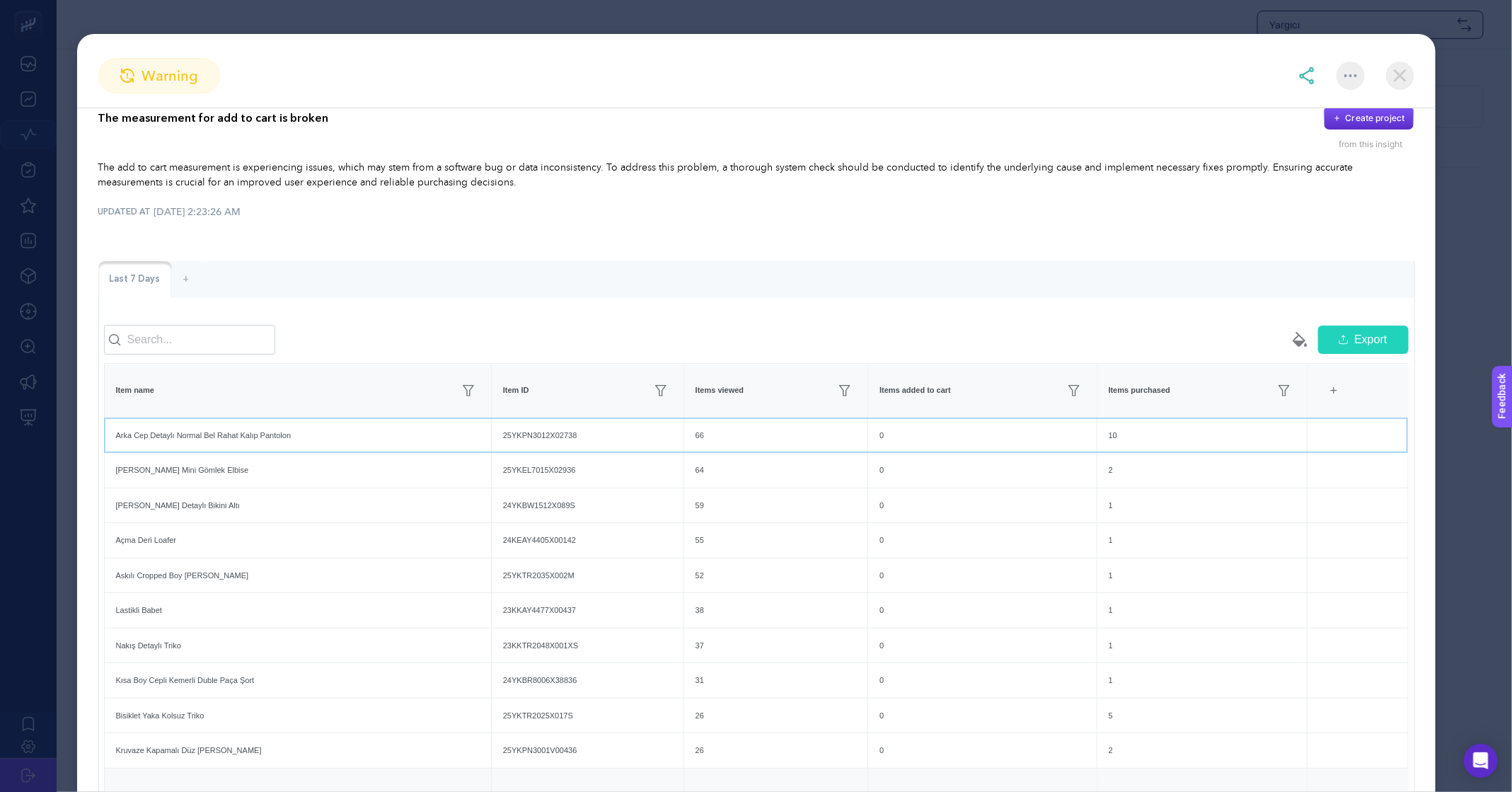
click at [562, 447] on div "25YKPN3012X02738" at bounding box center [587, 435] width 192 height 35
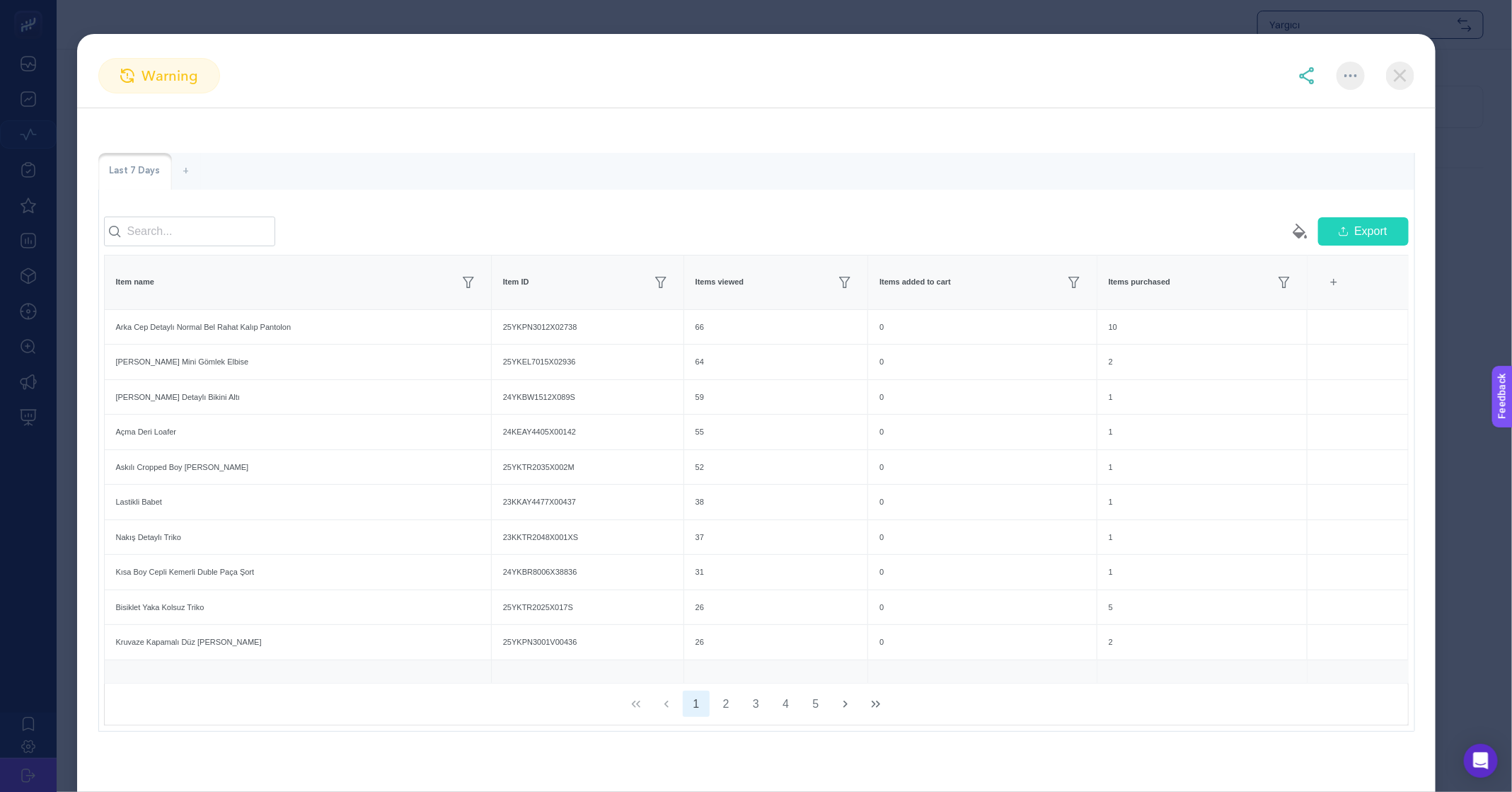
click at [1508, 231] on section "warning The measurement for add to cart is broken Create project from this insi…" at bounding box center [756, 396] width 1512 height 792
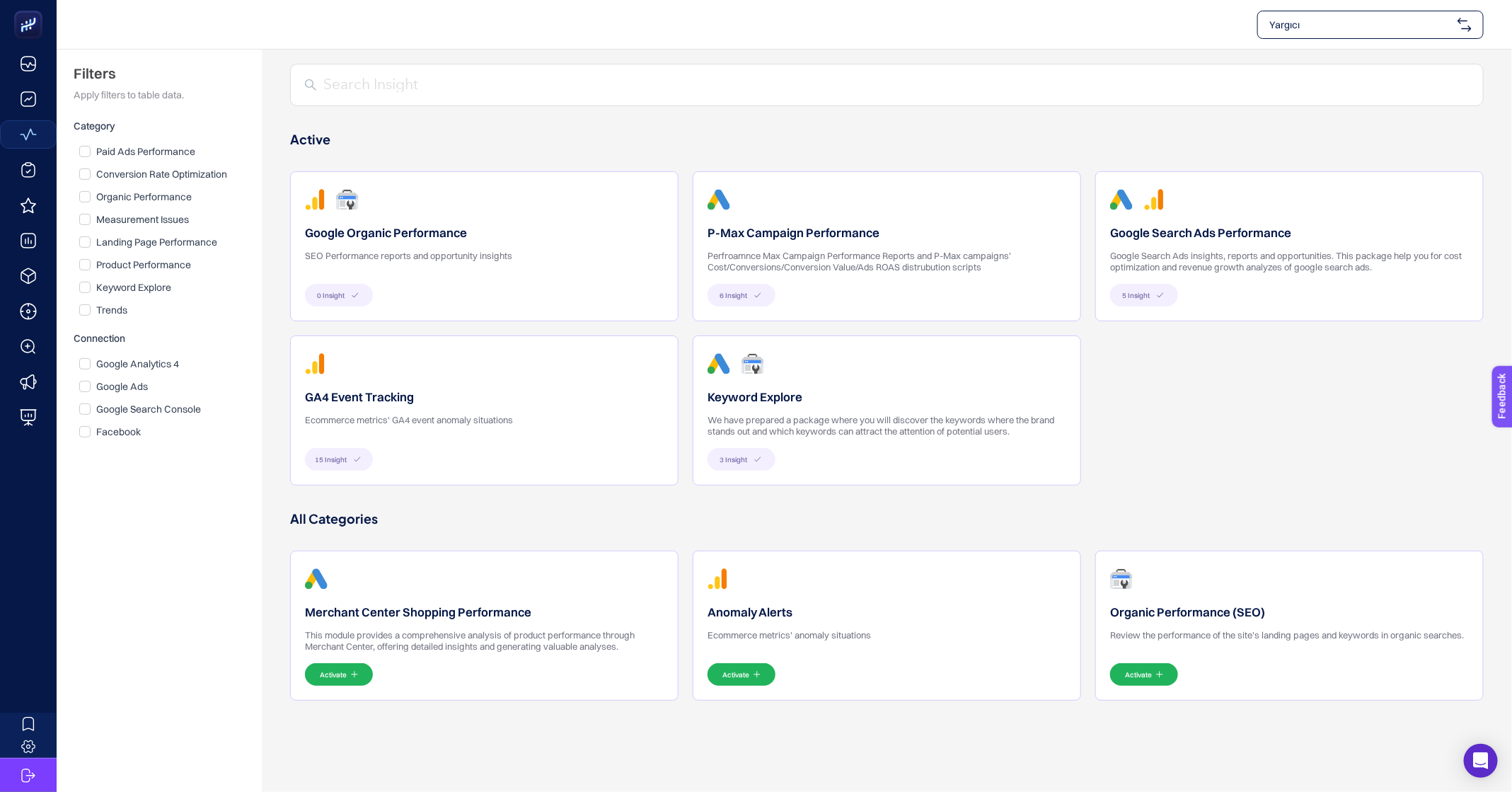
click at [1454, 31] on div "Yargıcı" at bounding box center [1371, 25] width 227 height 29
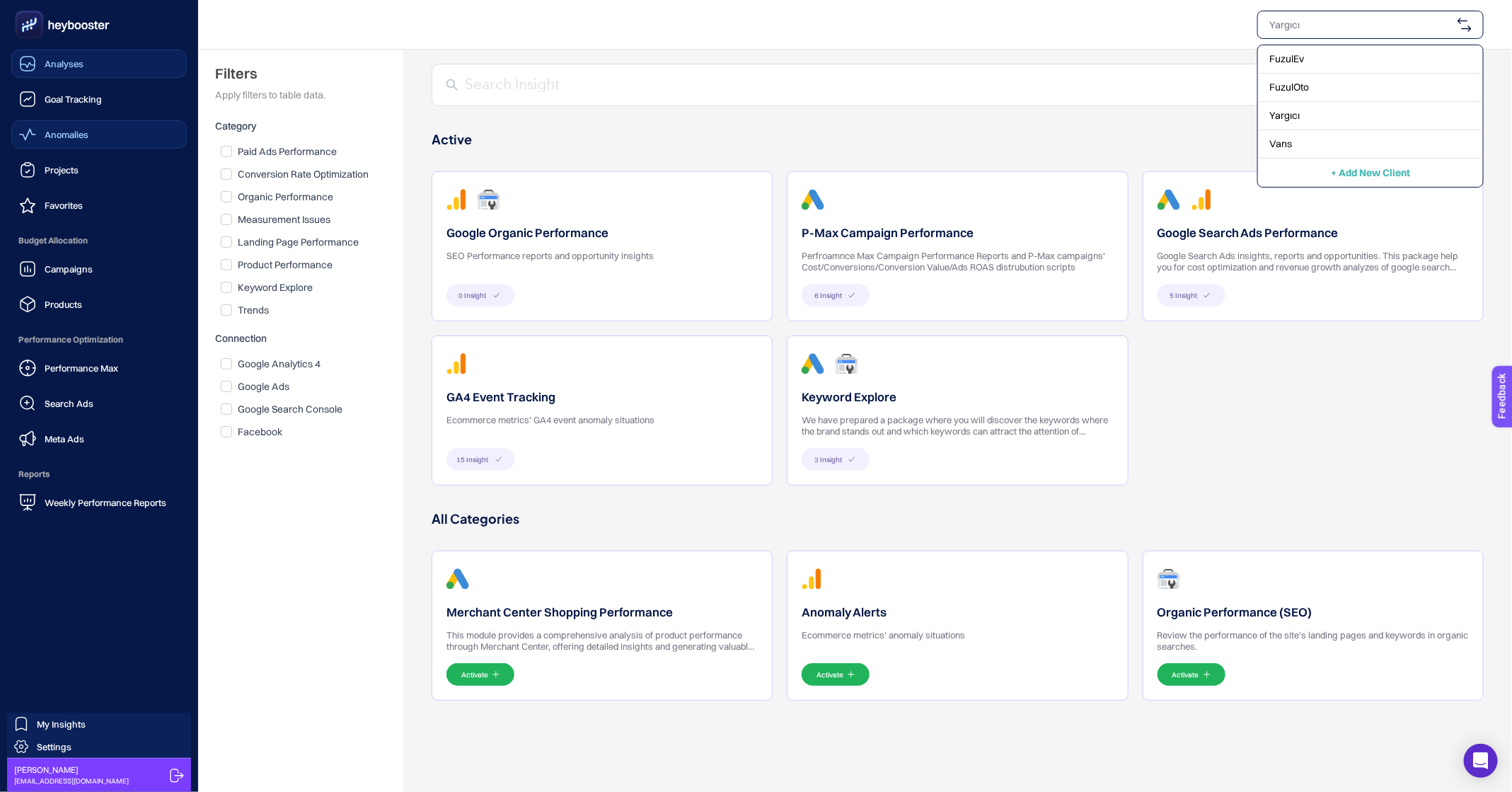
click at [92, 76] on link "Analyses" at bounding box center [99, 64] width 176 height 29
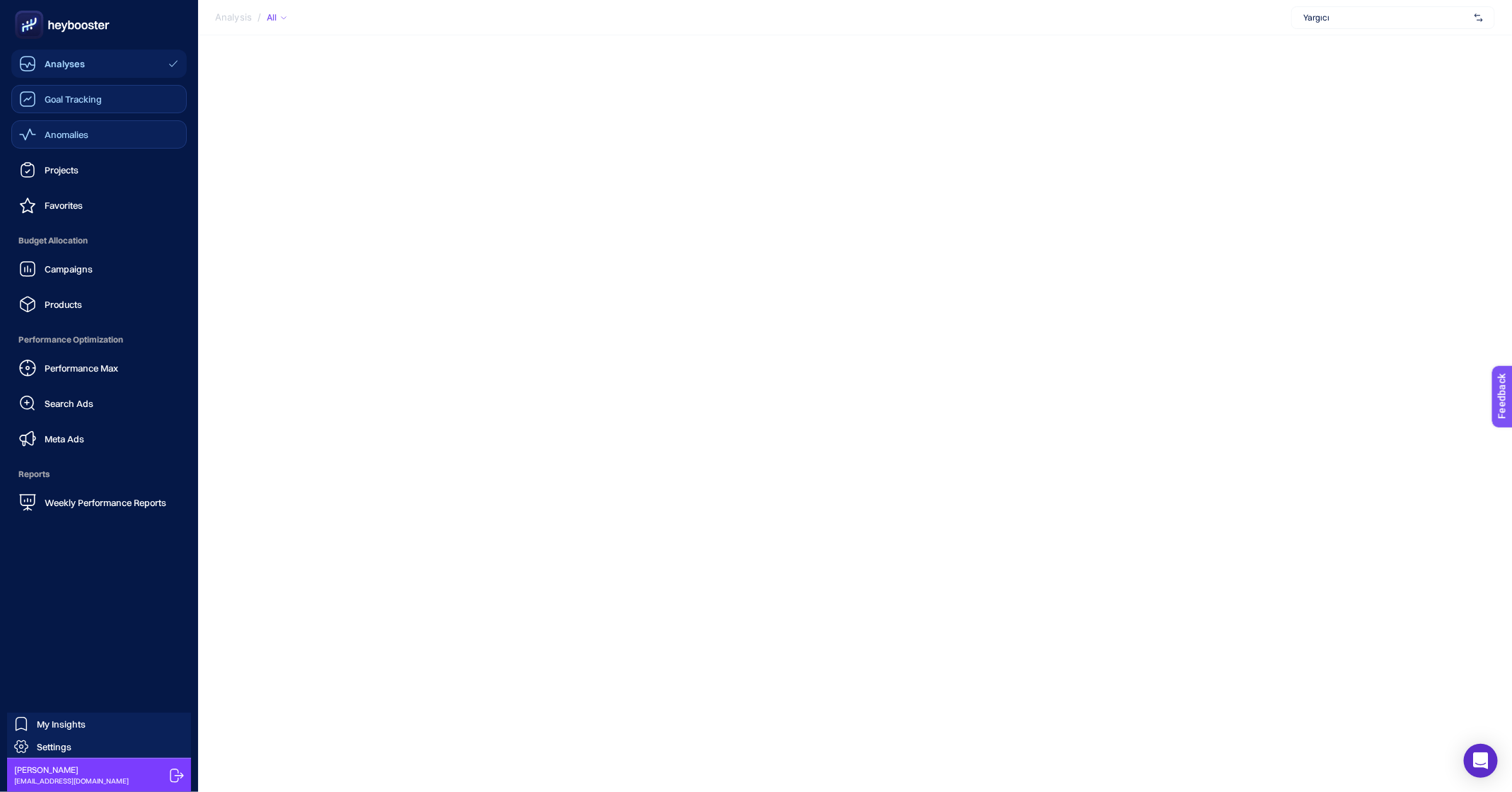
click at [93, 104] on span "Goal Tracking" at bounding box center [73, 99] width 57 height 11
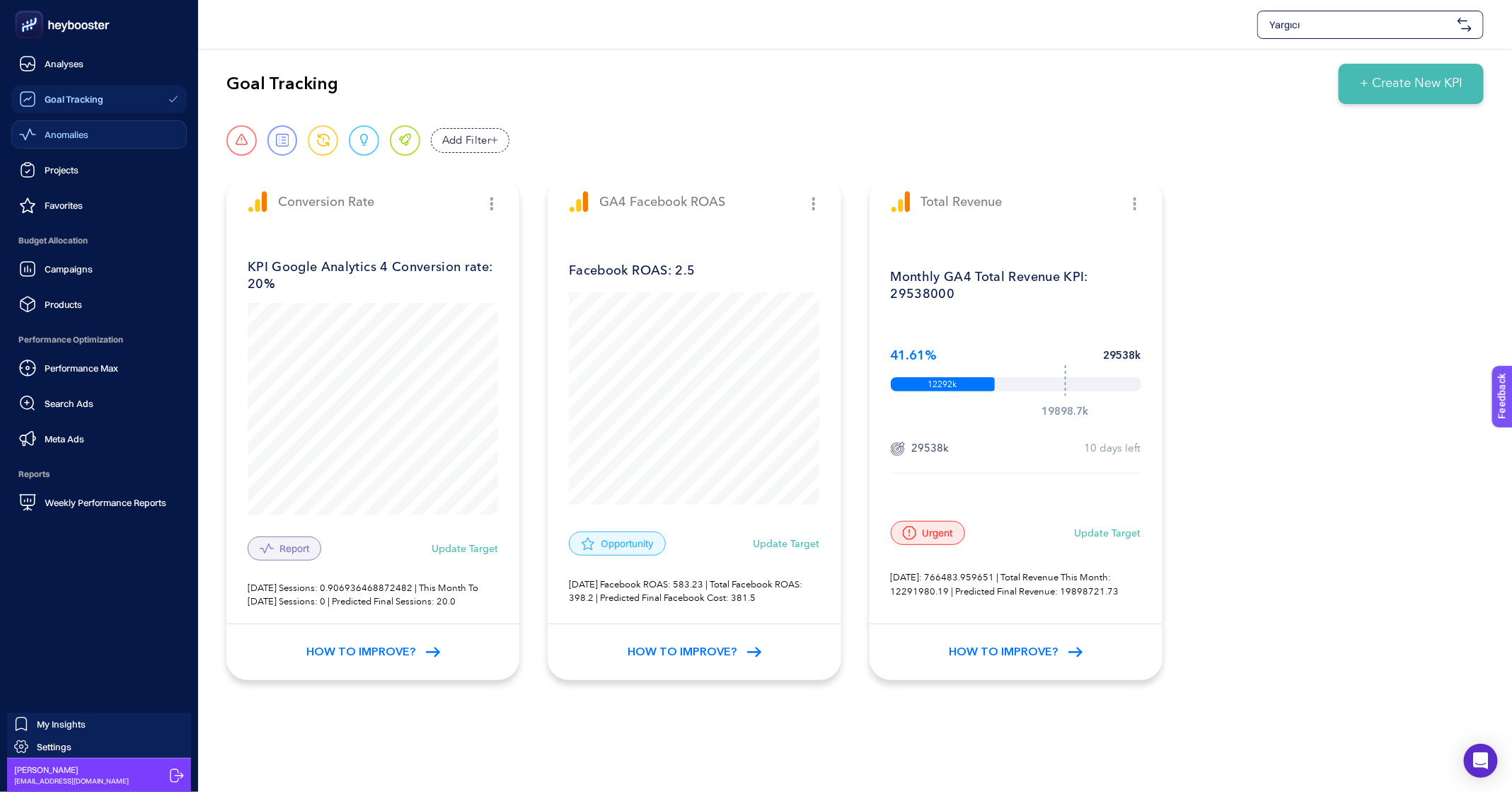
click at [58, 139] on span "Anomalies" at bounding box center [66, 134] width 44 height 11
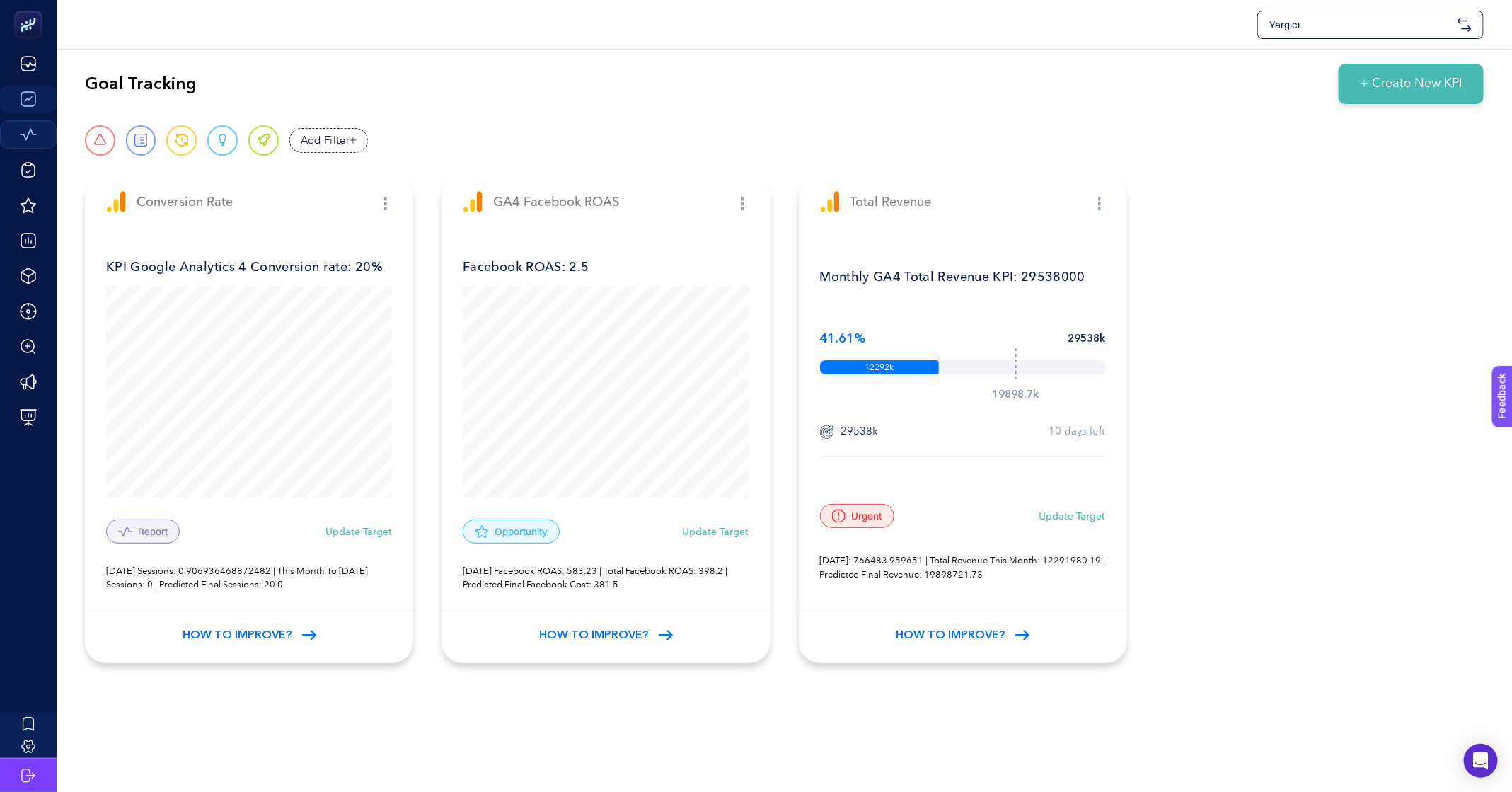
click at [1348, 4] on div "Yargıcı" at bounding box center [784, 24] width 1456 height 49
click at [1339, 35] on div "Yargıcı" at bounding box center [1371, 25] width 227 height 29
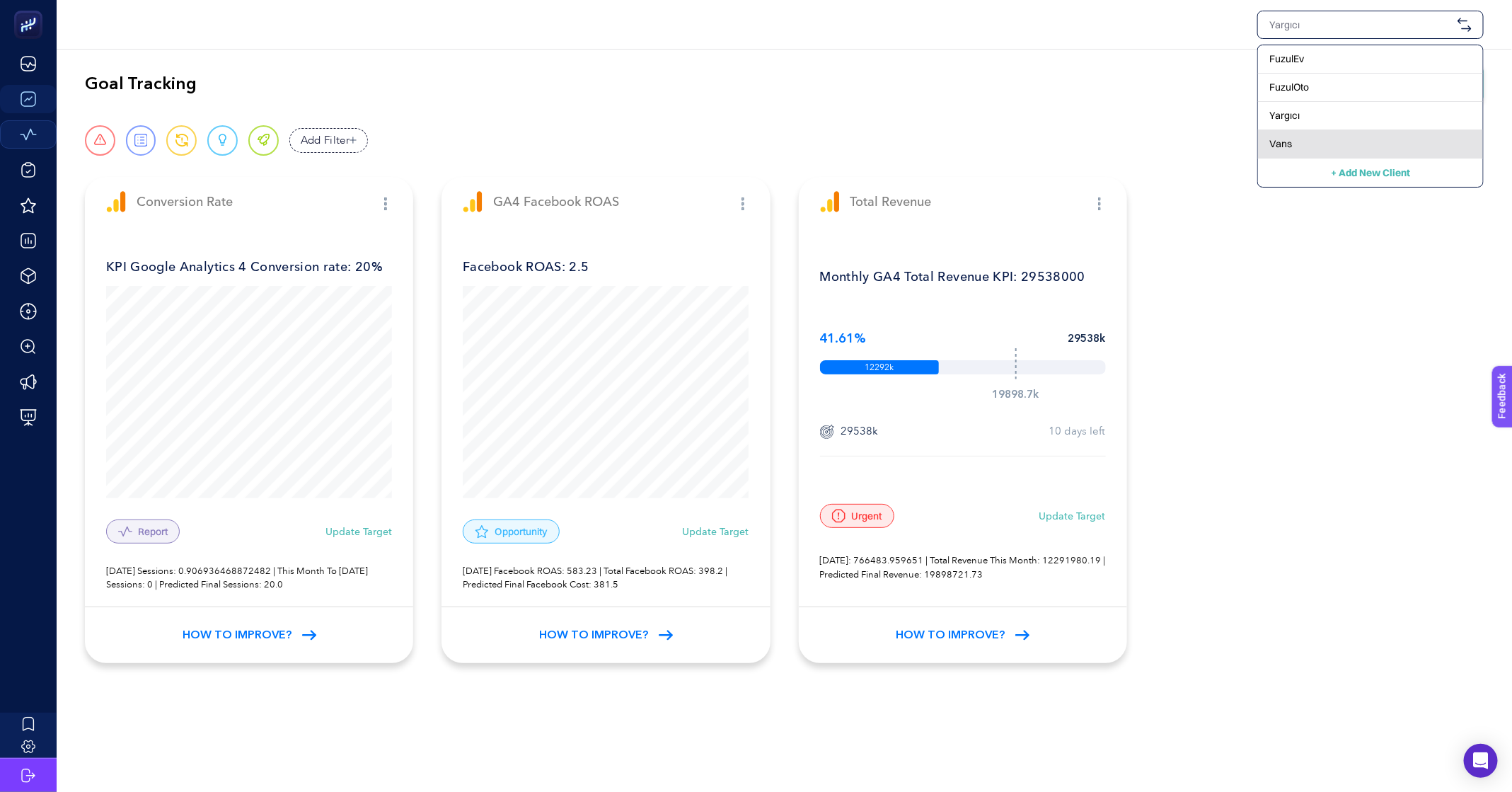
click at [1302, 137] on div "Vans" at bounding box center [1371, 144] width 225 height 29
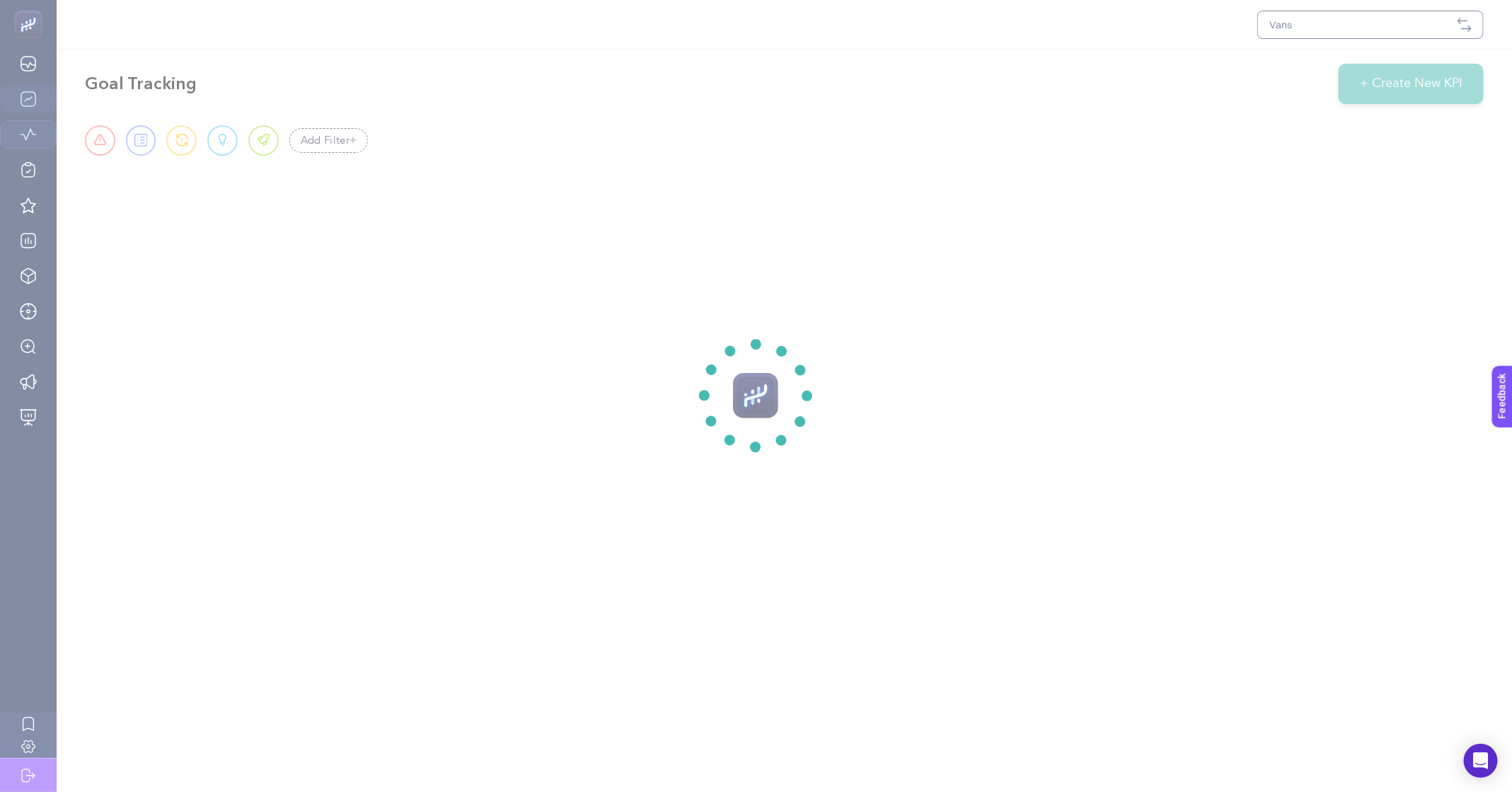
click at [1285, 22] on section at bounding box center [756, 396] width 1512 height 792
click at [1297, 24] on section at bounding box center [756, 396] width 1512 height 792
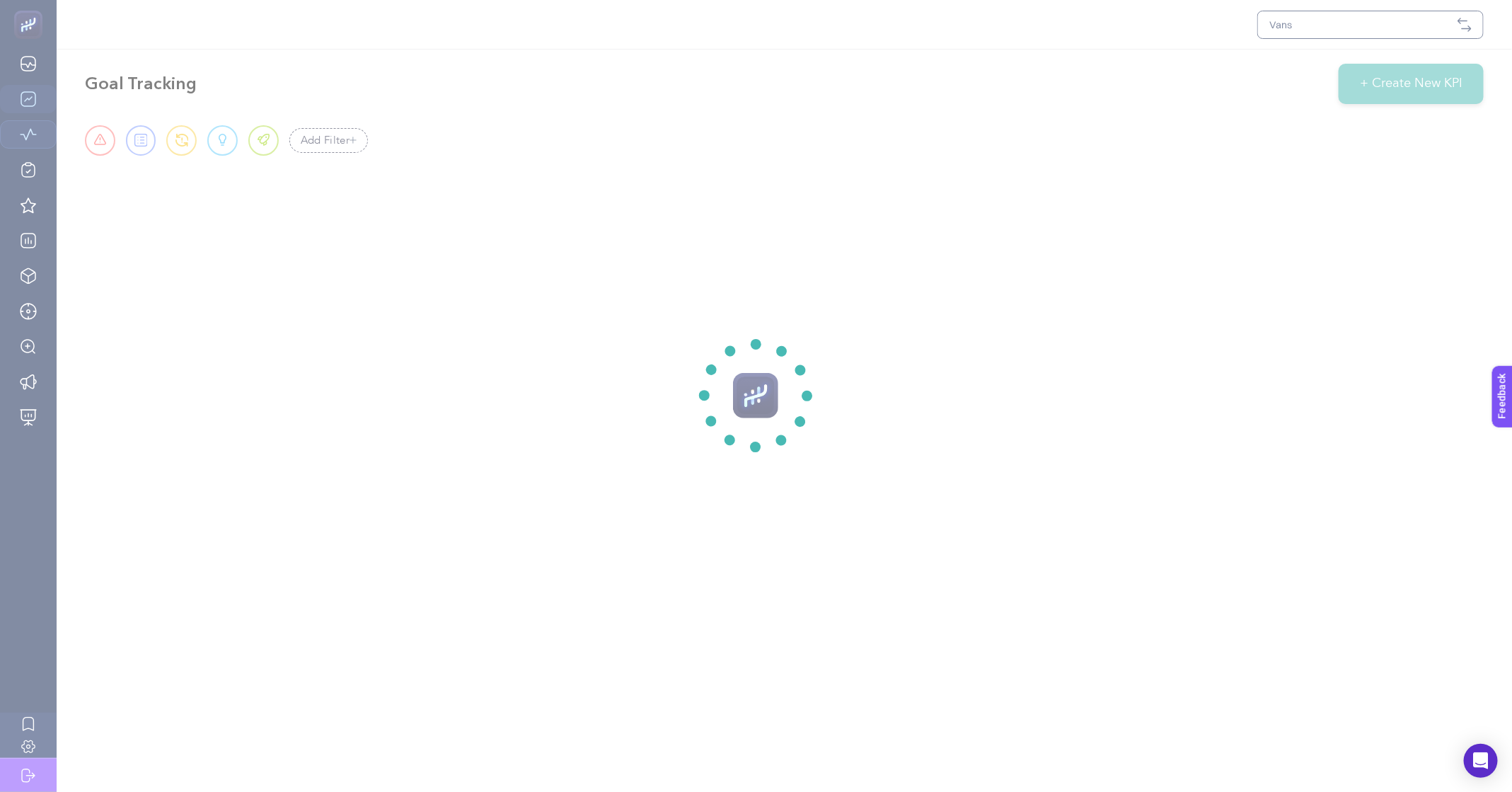
click at [1297, 24] on section at bounding box center [756, 396] width 1512 height 792
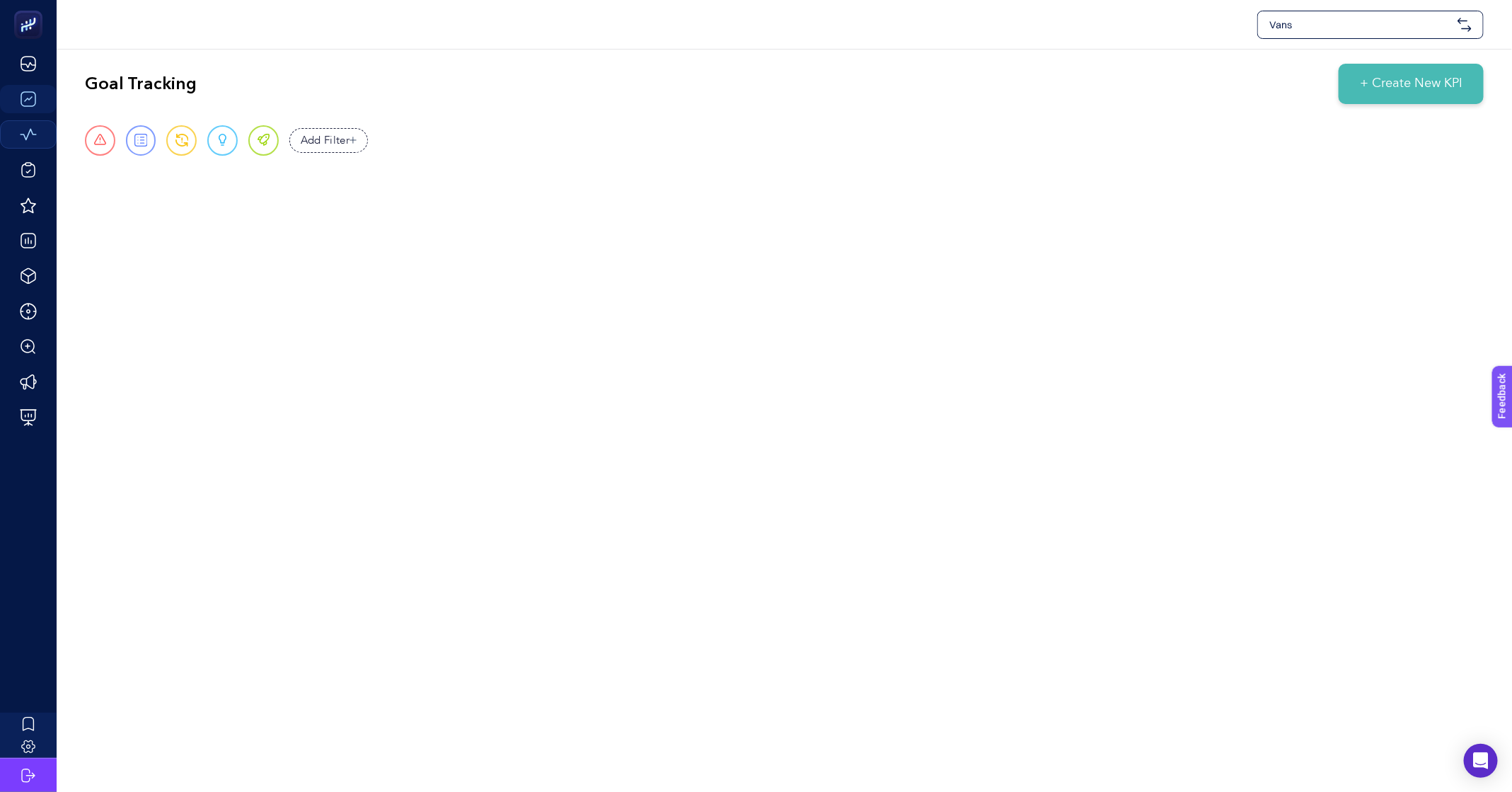
click at [1305, 31] on span "Vans" at bounding box center [1361, 25] width 183 height 14
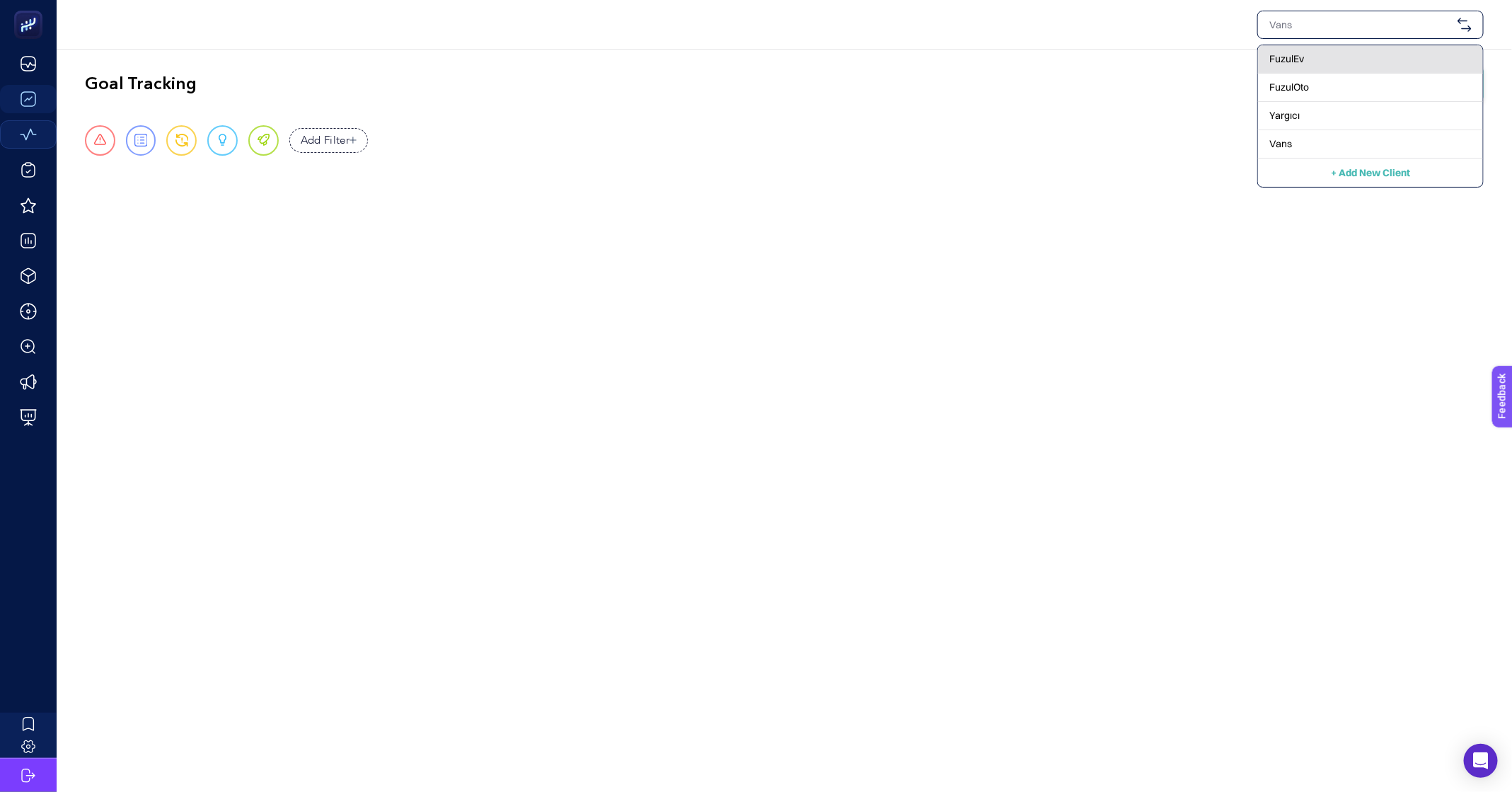
click at [1303, 74] on div "FuzulEv" at bounding box center [1371, 88] width 225 height 29
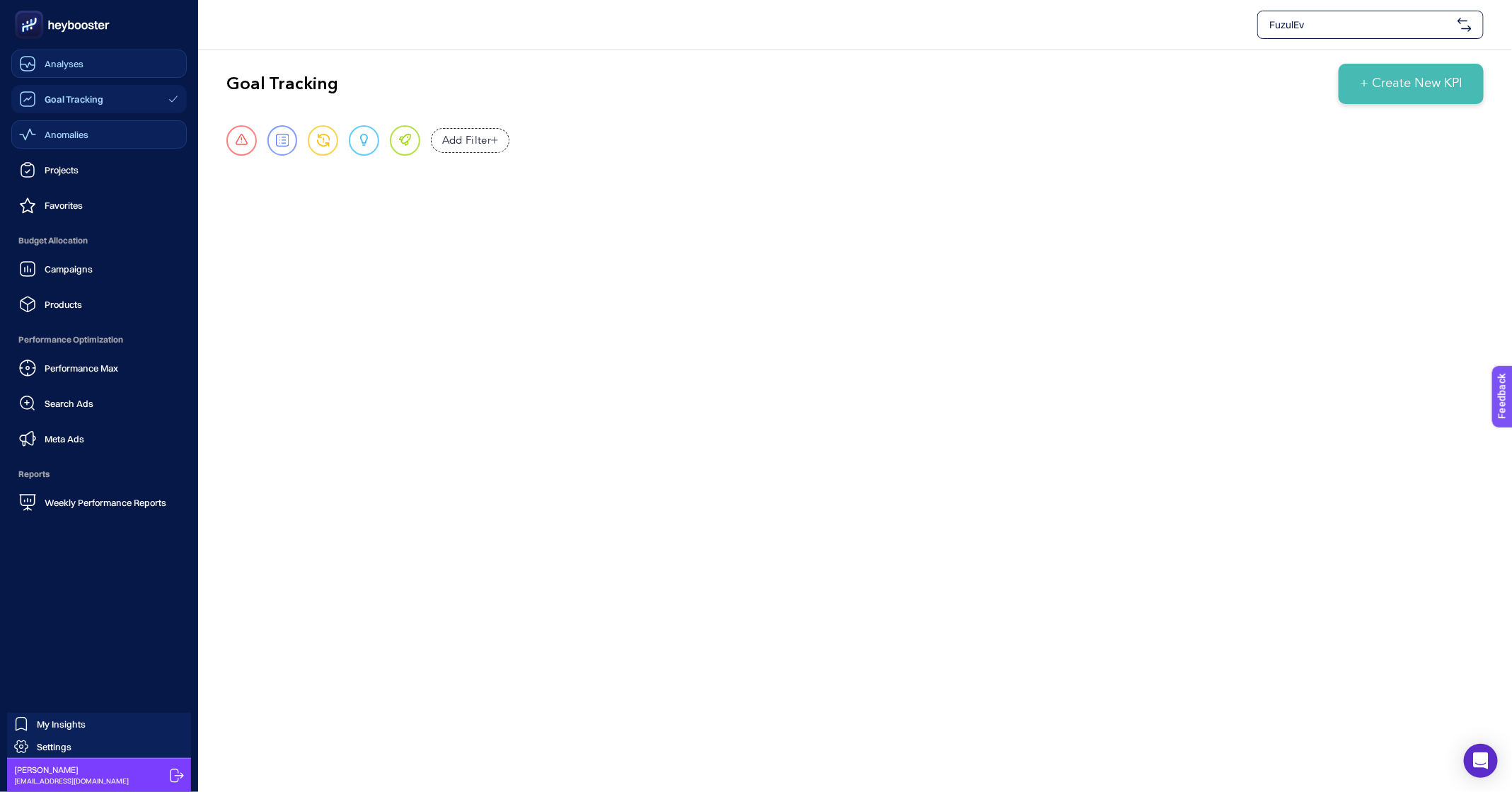
click at [91, 66] on link "Analyses" at bounding box center [99, 64] width 176 height 29
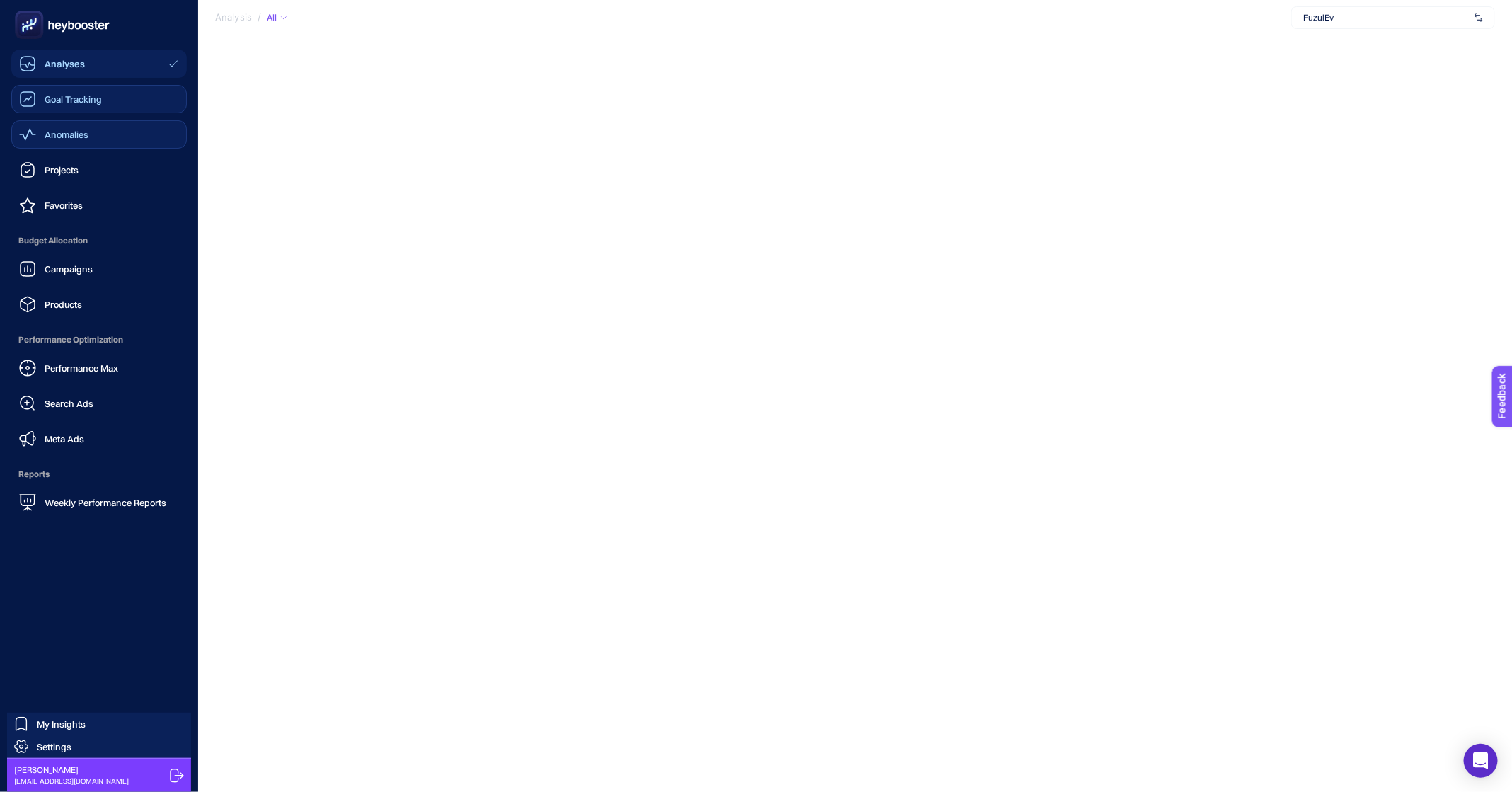
click at [49, 100] on span "Goal Tracking" at bounding box center [73, 99] width 57 height 11
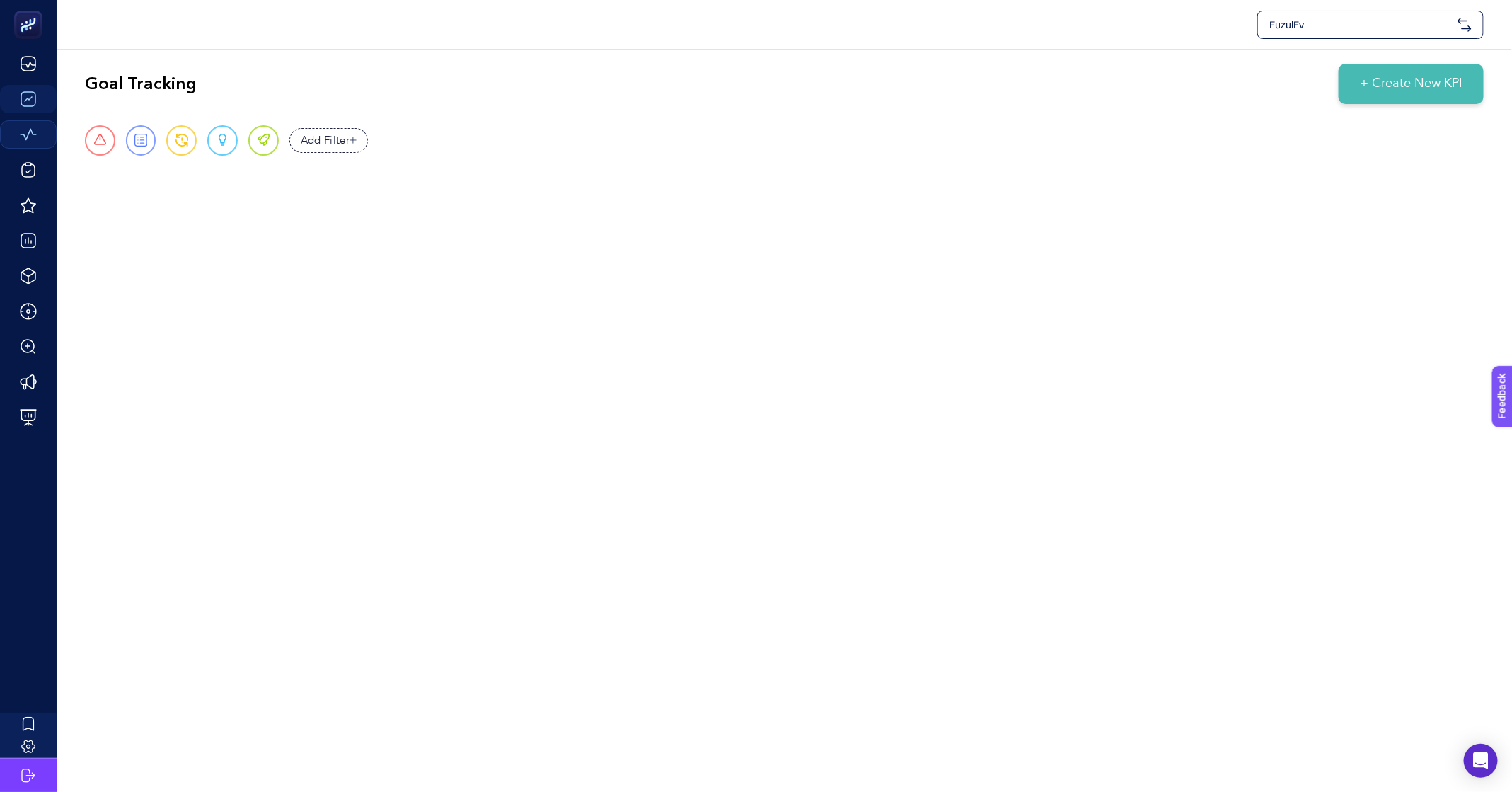
click at [1391, 18] on span "FuzulEv" at bounding box center [1361, 25] width 183 height 14
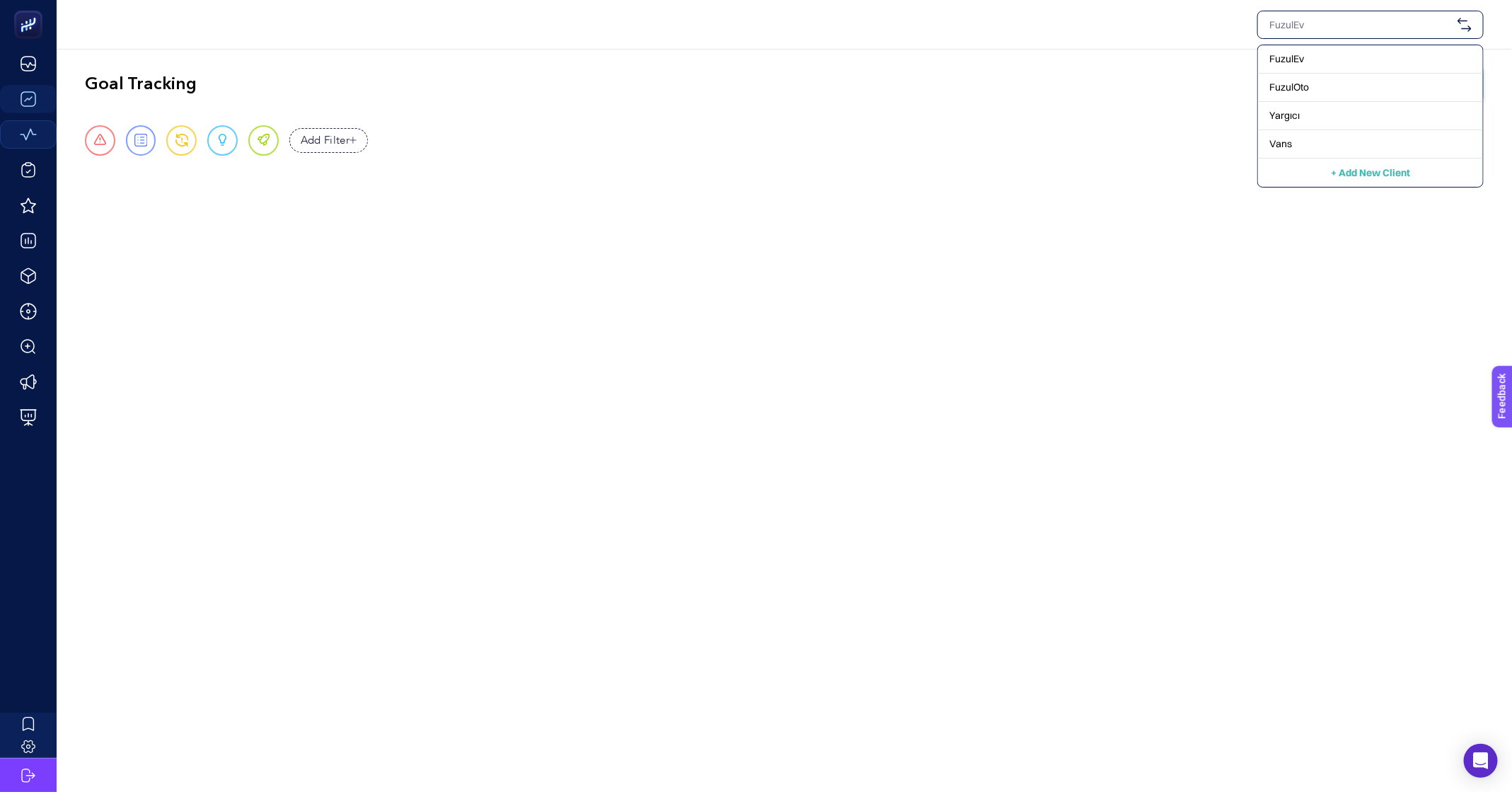
click at [121, 90] on h2 "Goal Tracking" at bounding box center [141, 84] width 111 height 23
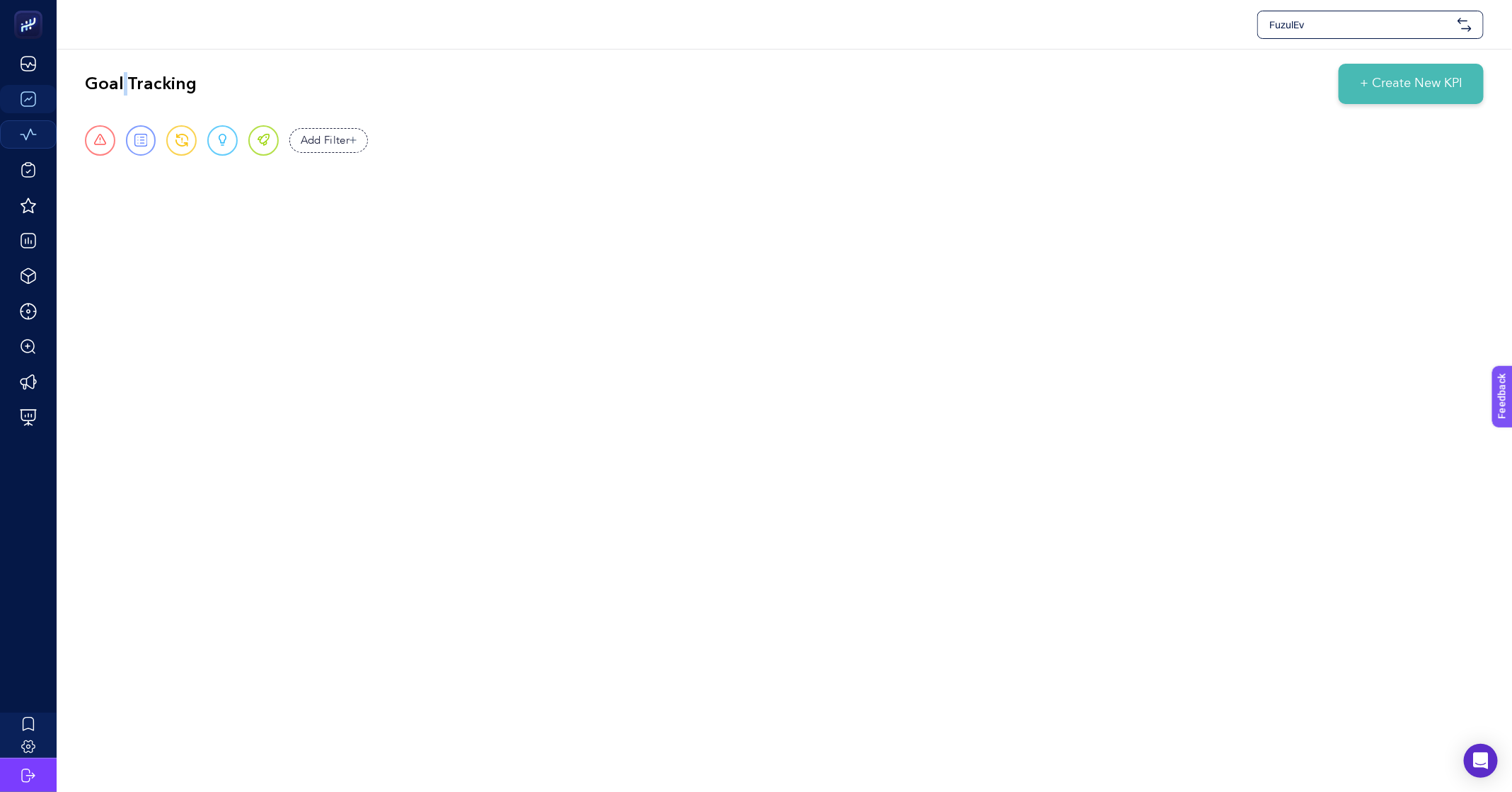
click at [121, 90] on h2 "Goal Tracking" at bounding box center [141, 84] width 111 height 23
click at [427, 264] on div "FuzulEv Goal Tracking + Create New KPI Urgent Report Warning Opportunity Perfec…" at bounding box center [756, 396] width 1512 height 792
click at [140, 82] on h2 "Goal Tracking" at bounding box center [141, 84] width 111 height 23
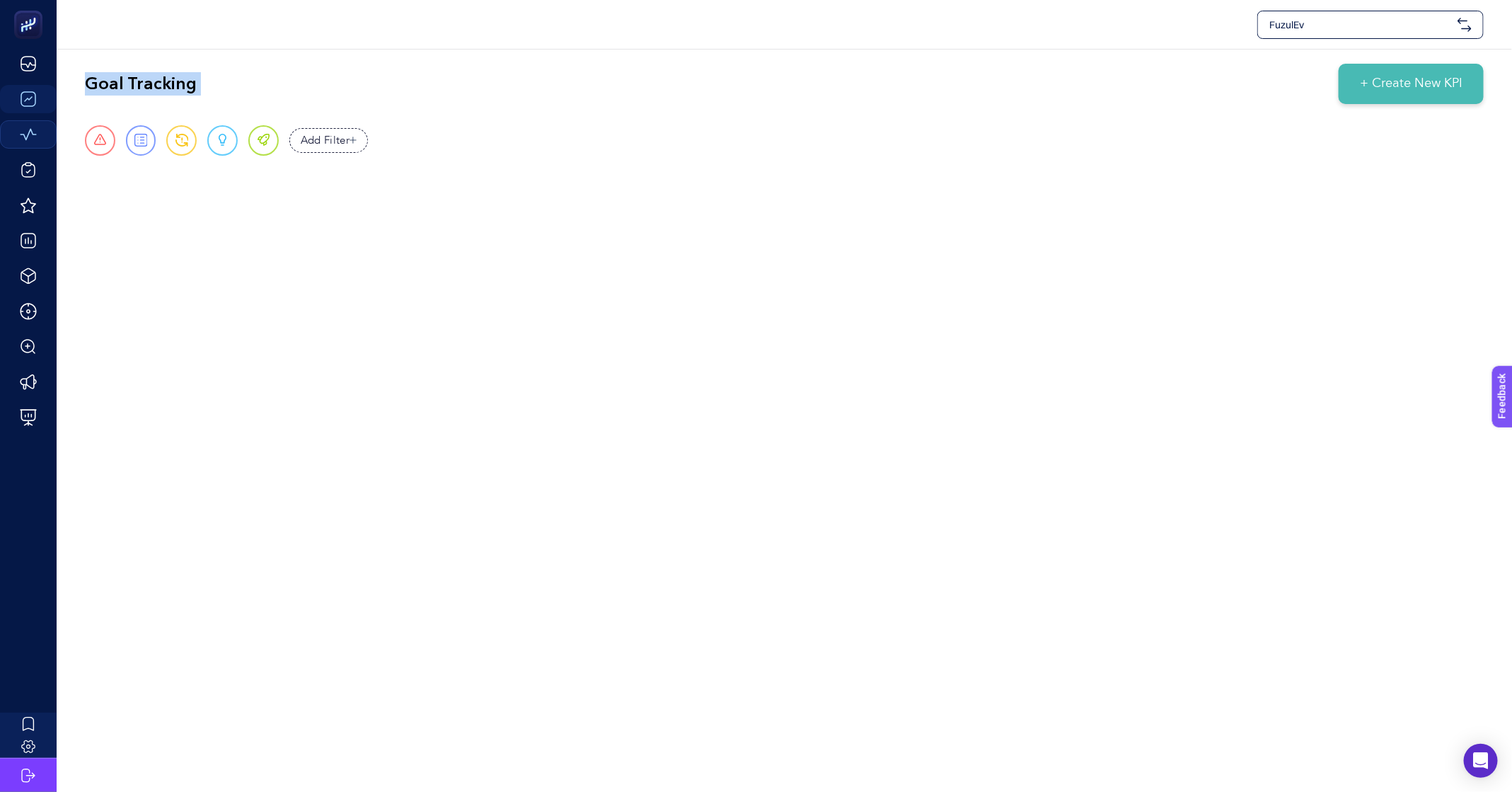
click at [140, 82] on h2 "Goal Tracking" at bounding box center [141, 84] width 111 height 23
click at [1414, 30] on span "FuzulEv" at bounding box center [1361, 25] width 183 height 14
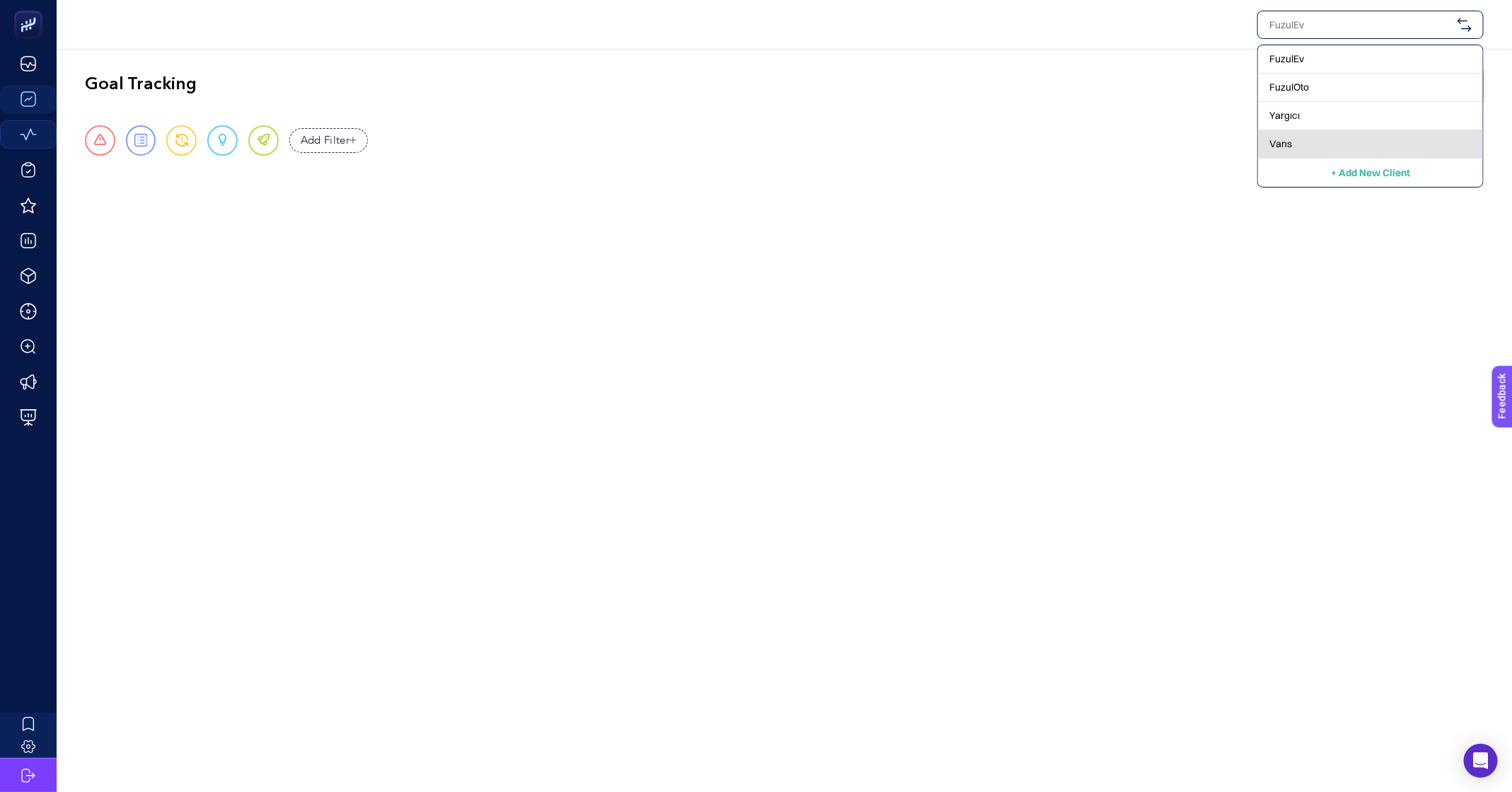
click at [1333, 144] on div "Vans" at bounding box center [1371, 144] width 225 height 29
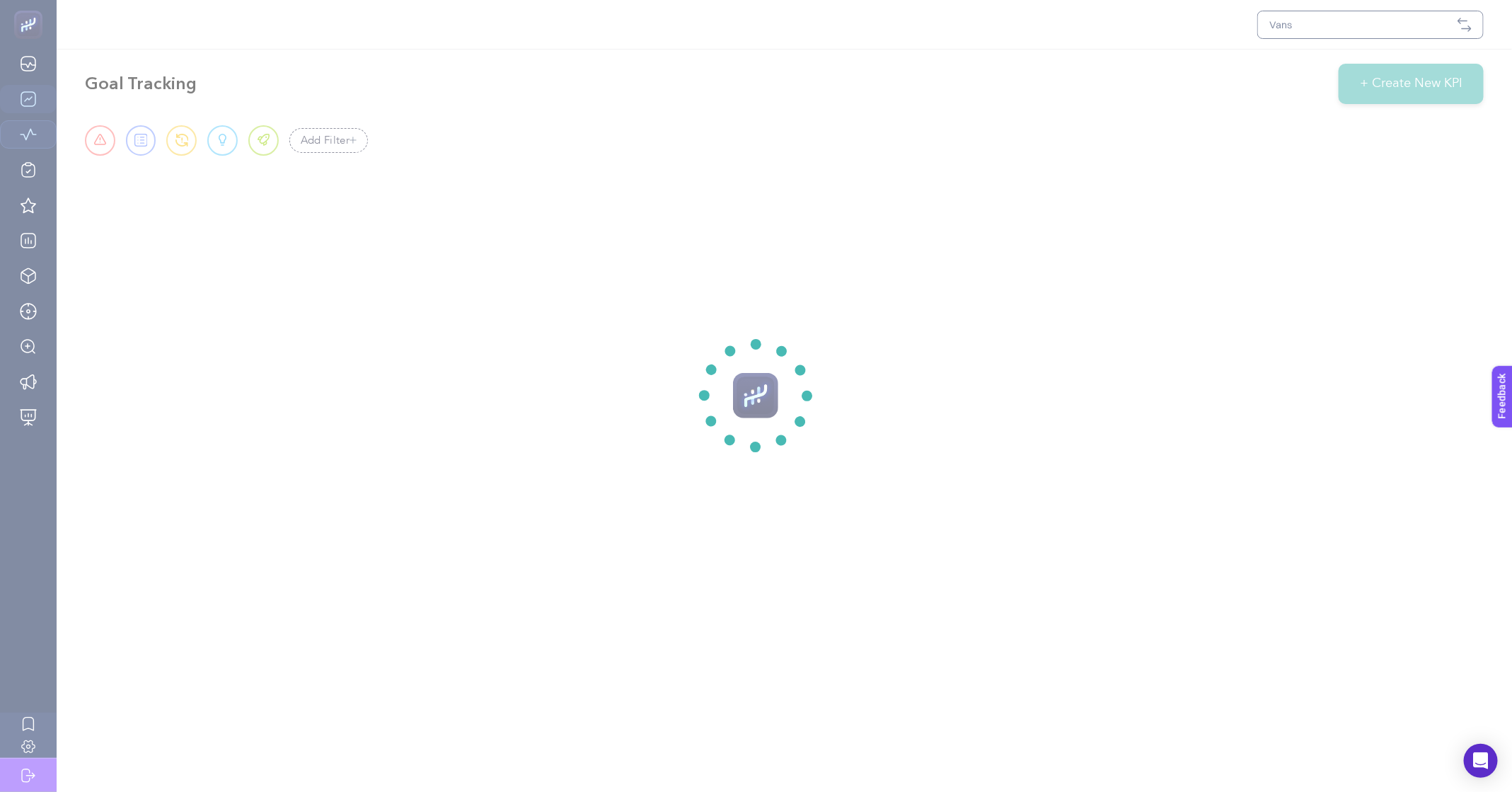
click at [1345, 28] on section at bounding box center [756, 396] width 1512 height 792
click at [1310, 33] on section at bounding box center [756, 396] width 1512 height 792
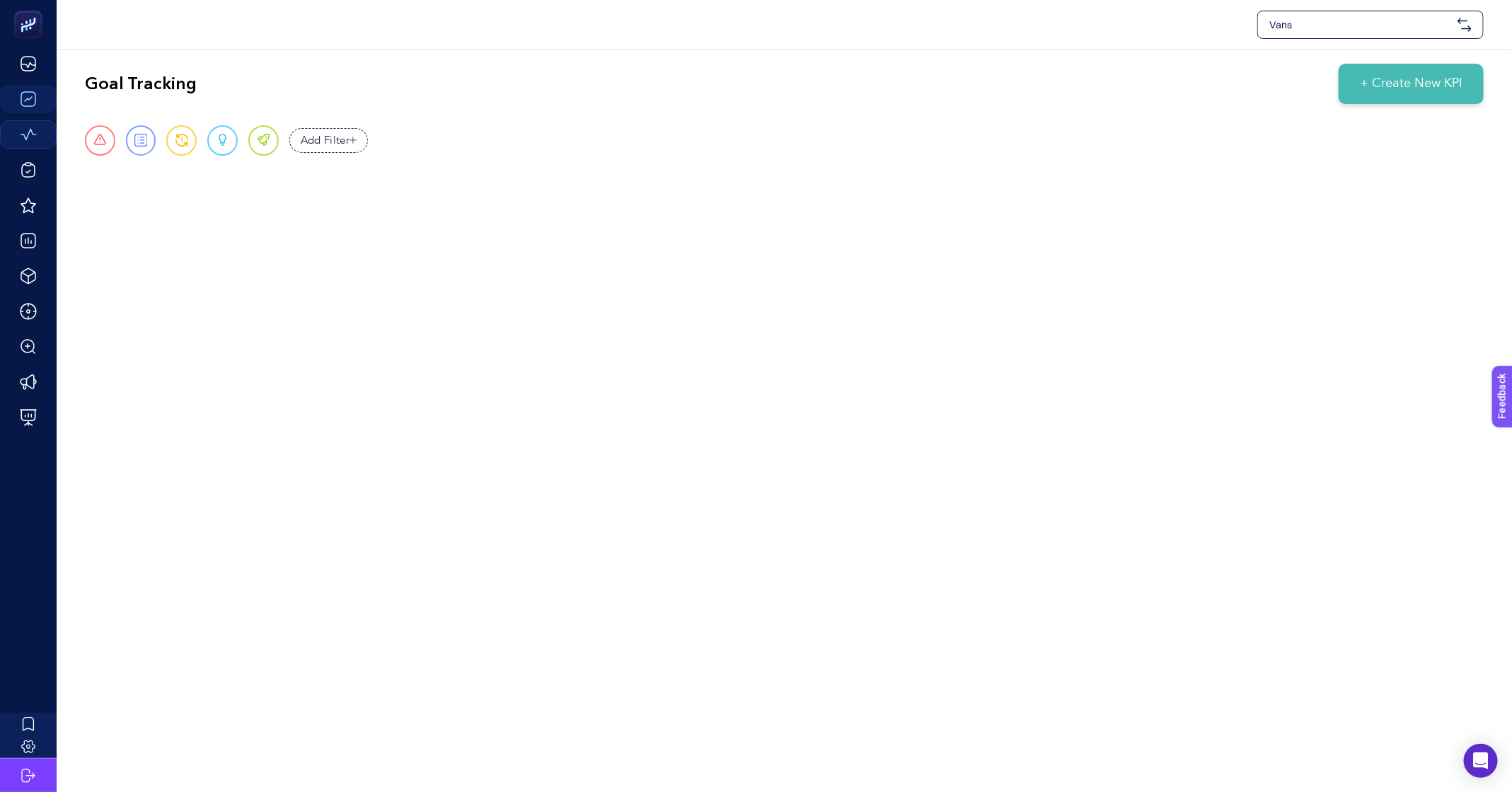
click at [1310, 33] on div "Vans" at bounding box center [1371, 25] width 227 height 29
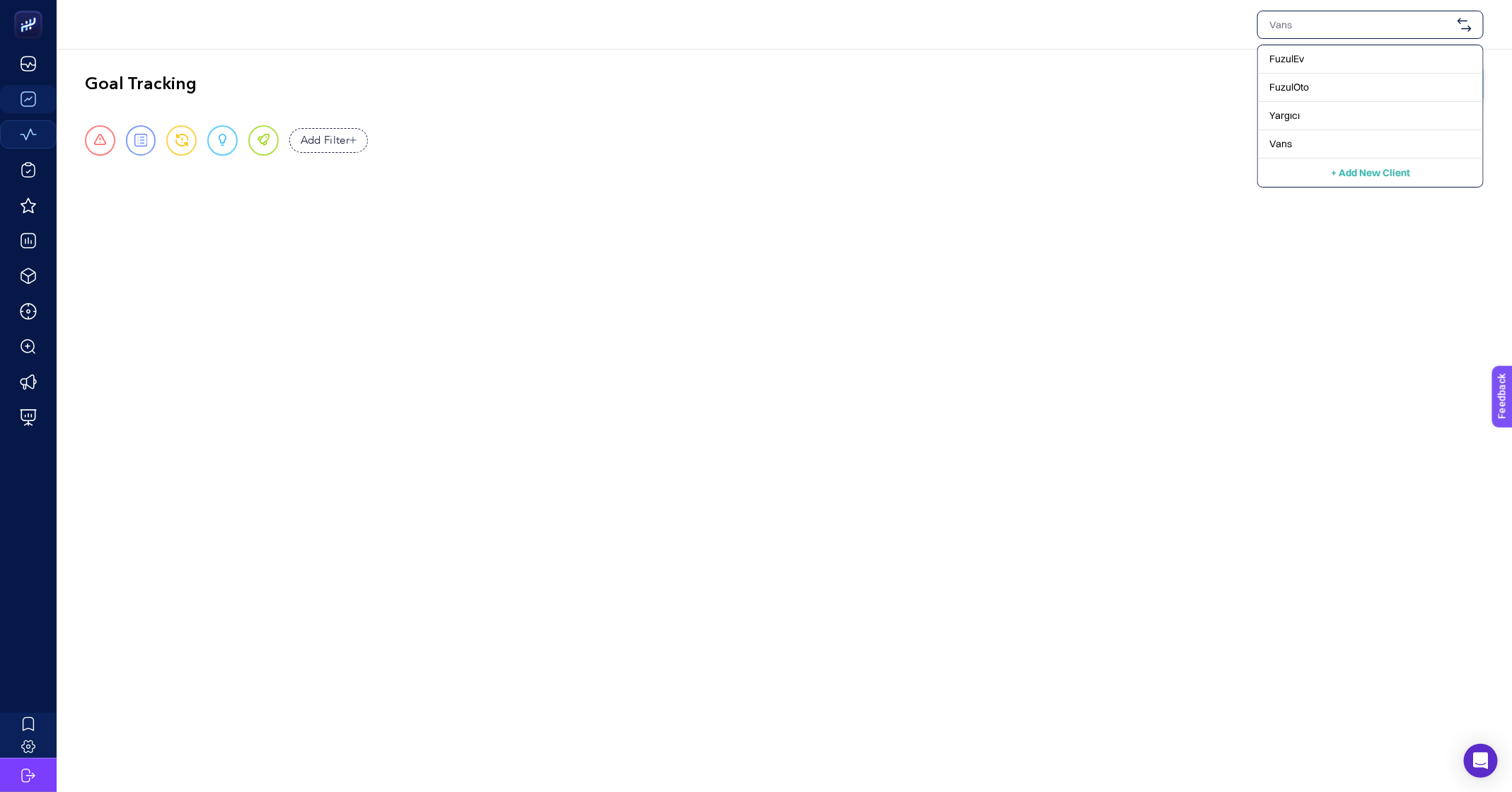
click at [1089, 154] on div "Urgent Report Warning Opportunity Perfect Add Filter" at bounding box center [785, 140] width 1399 height 31
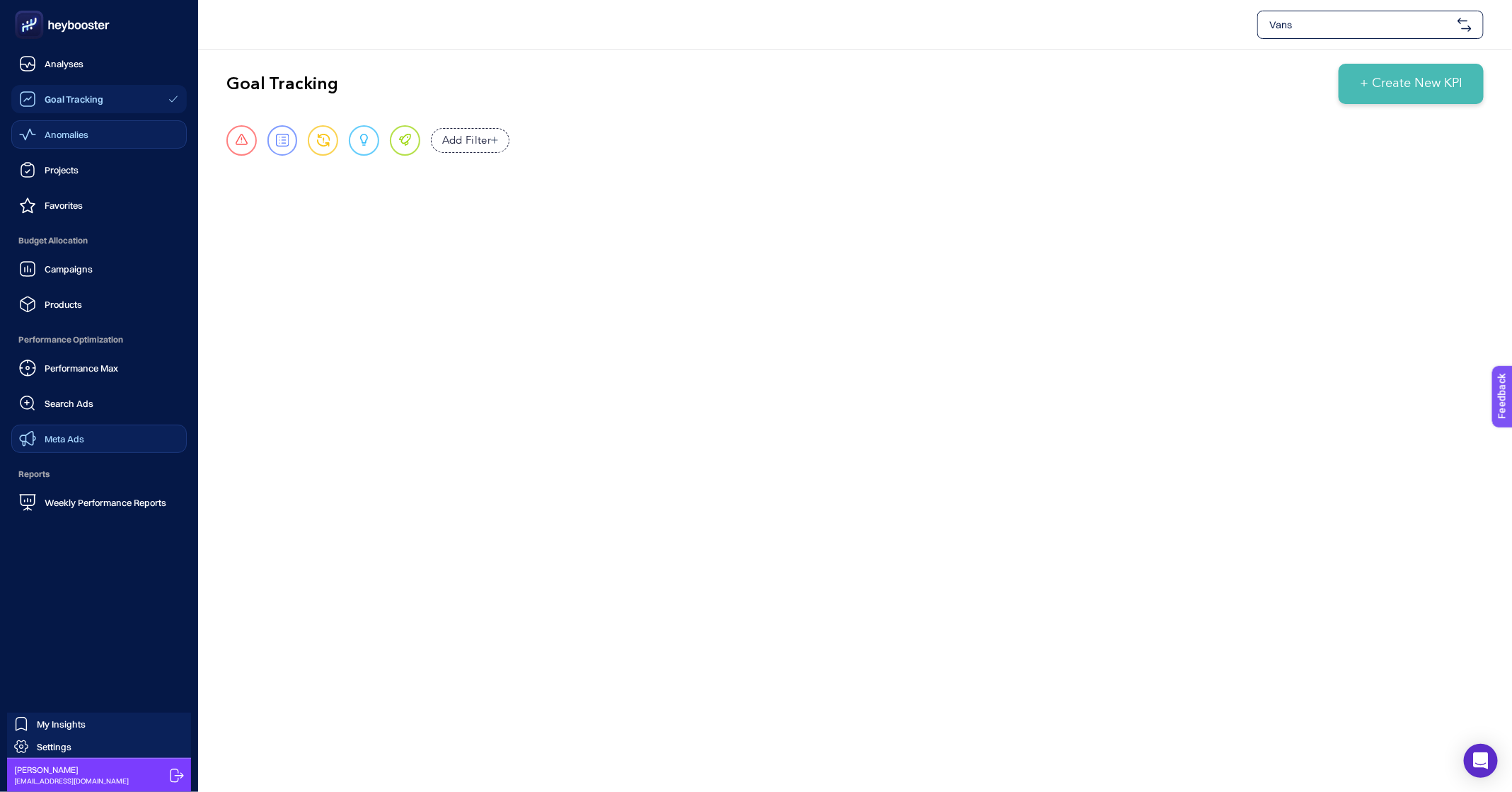
click at [100, 434] on link "Meta Ads" at bounding box center [99, 439] width 176 height 29
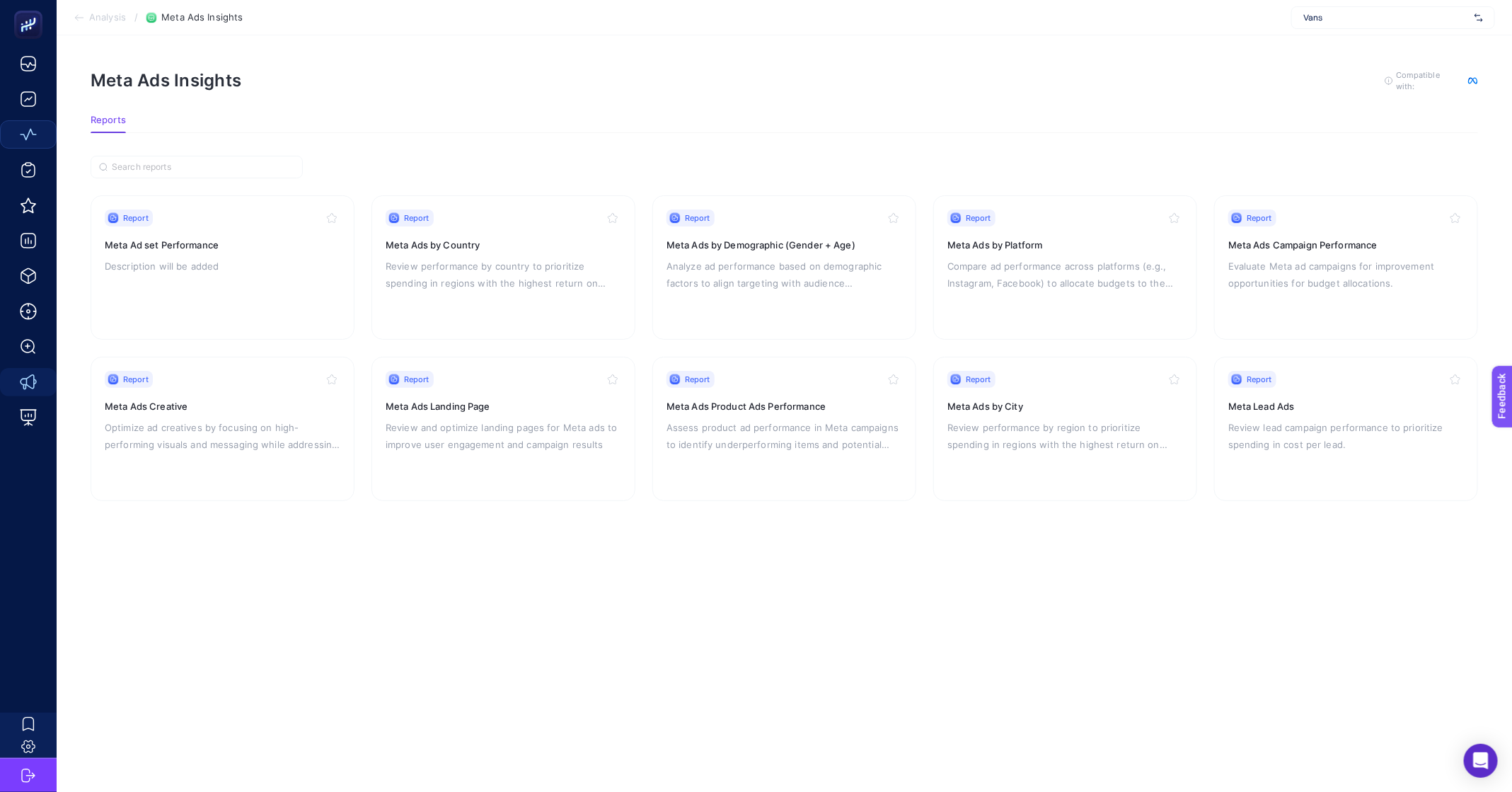
click at [317, 688] on article "Meta Ads Insights To get quality results from this analysis, we recommend that …" at bounding box center [784, 414] width 1456 height 757
